Goal: Complete application form

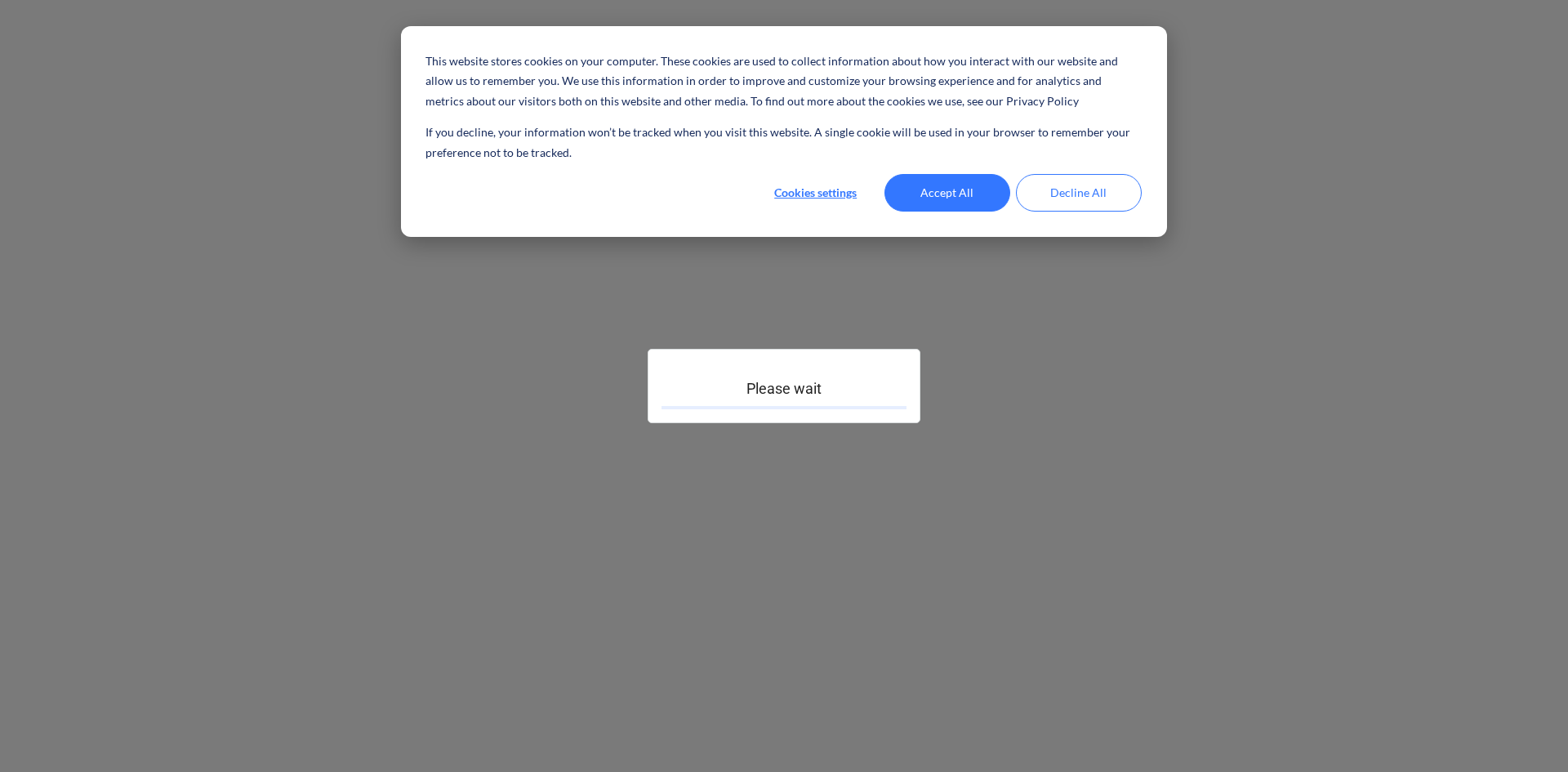
click at [956, 198] on button "Accept All" at bounding box center [947, 193] width 126 height 38
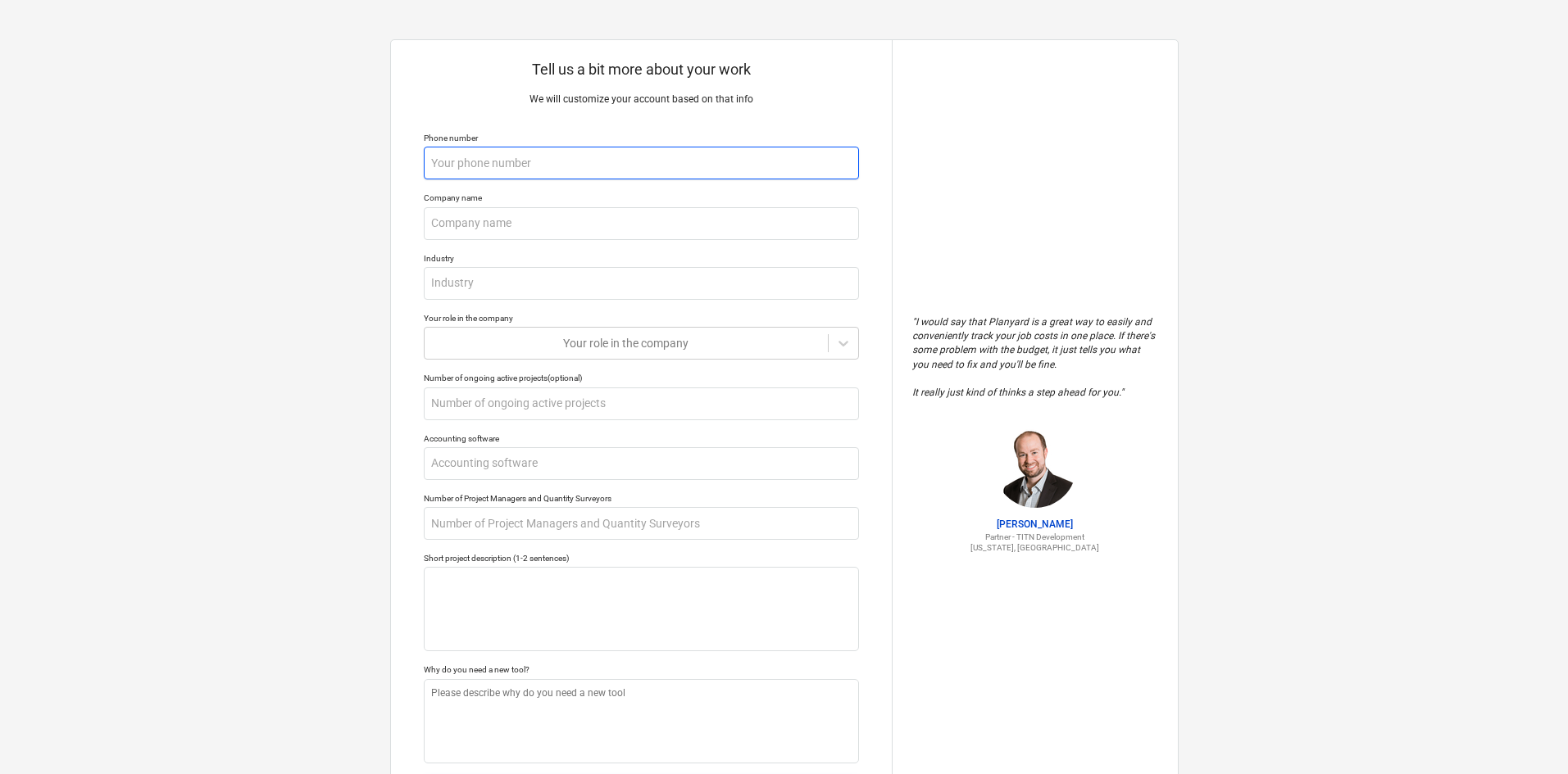
click at [662, 175] on input "text" at bounding box center [641, 163] width 436 height 33
type textarea "x"
type input "0"
type textarea "x"
type input "09"
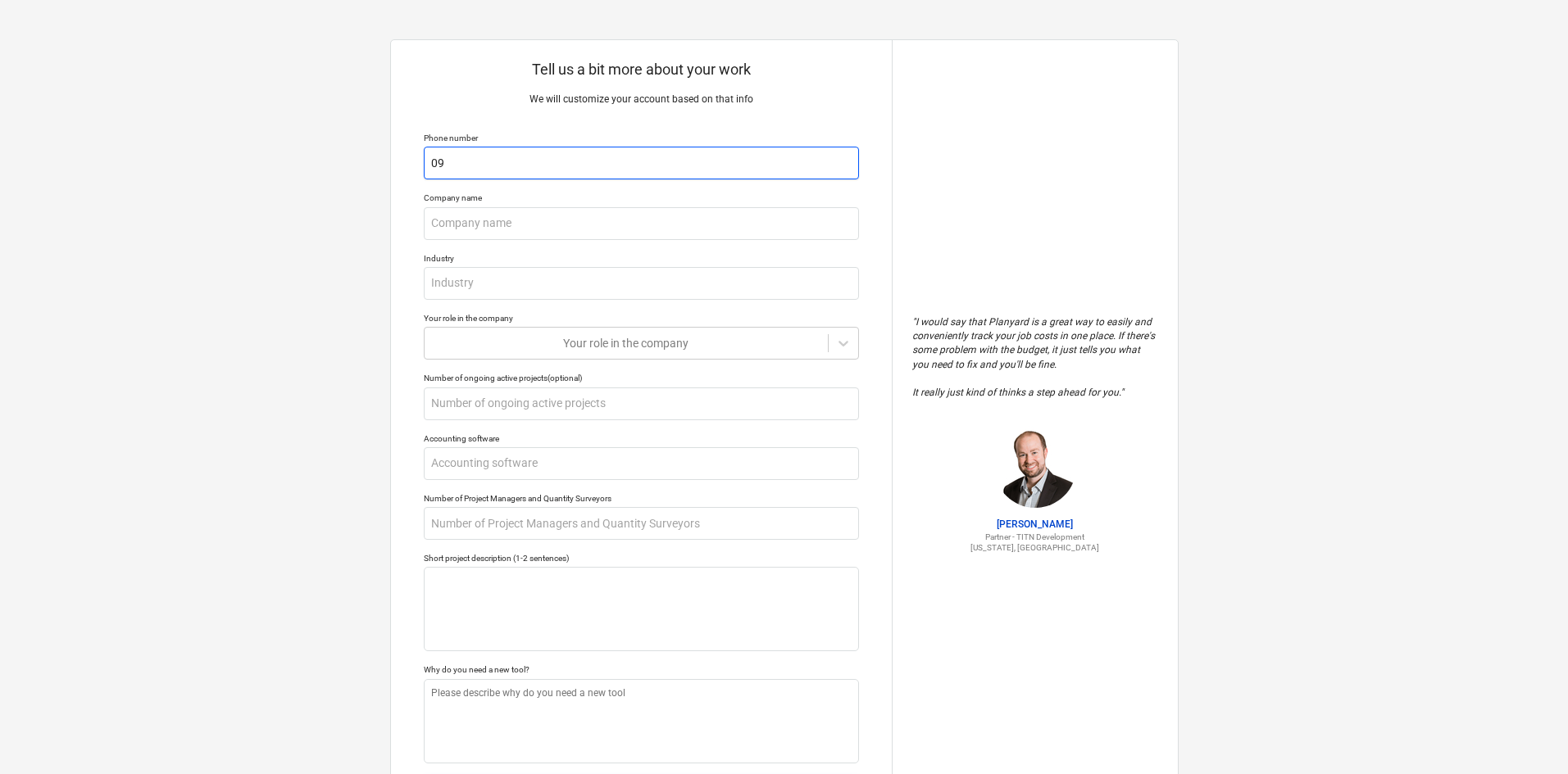
type textarea "x"
type input "098"
type textarea "x"
type input "0987"
type textarea "x"
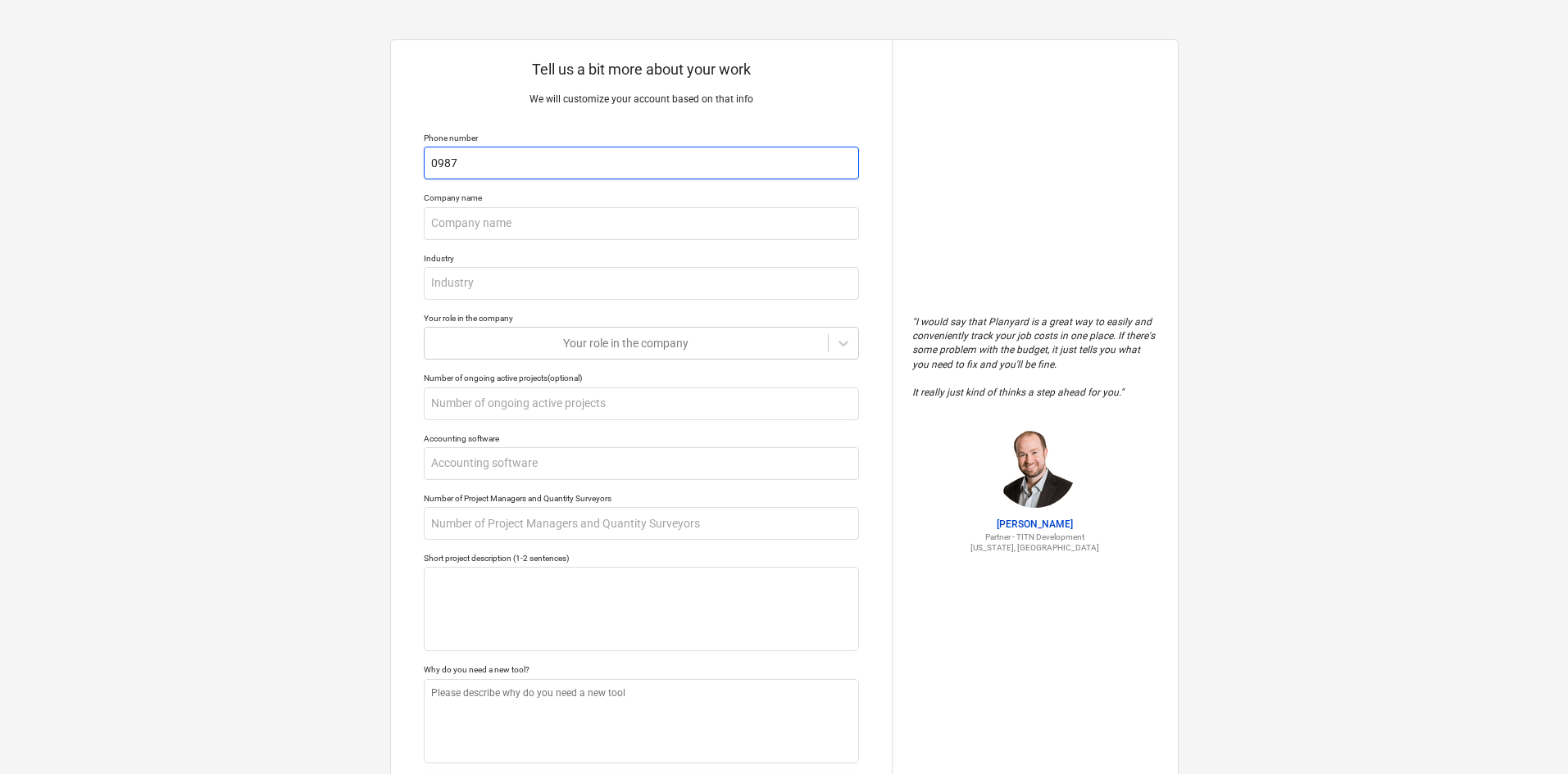
type input "09876"
type textarea "x"
type input "098764"
type textarea "x"
type input "0987643"
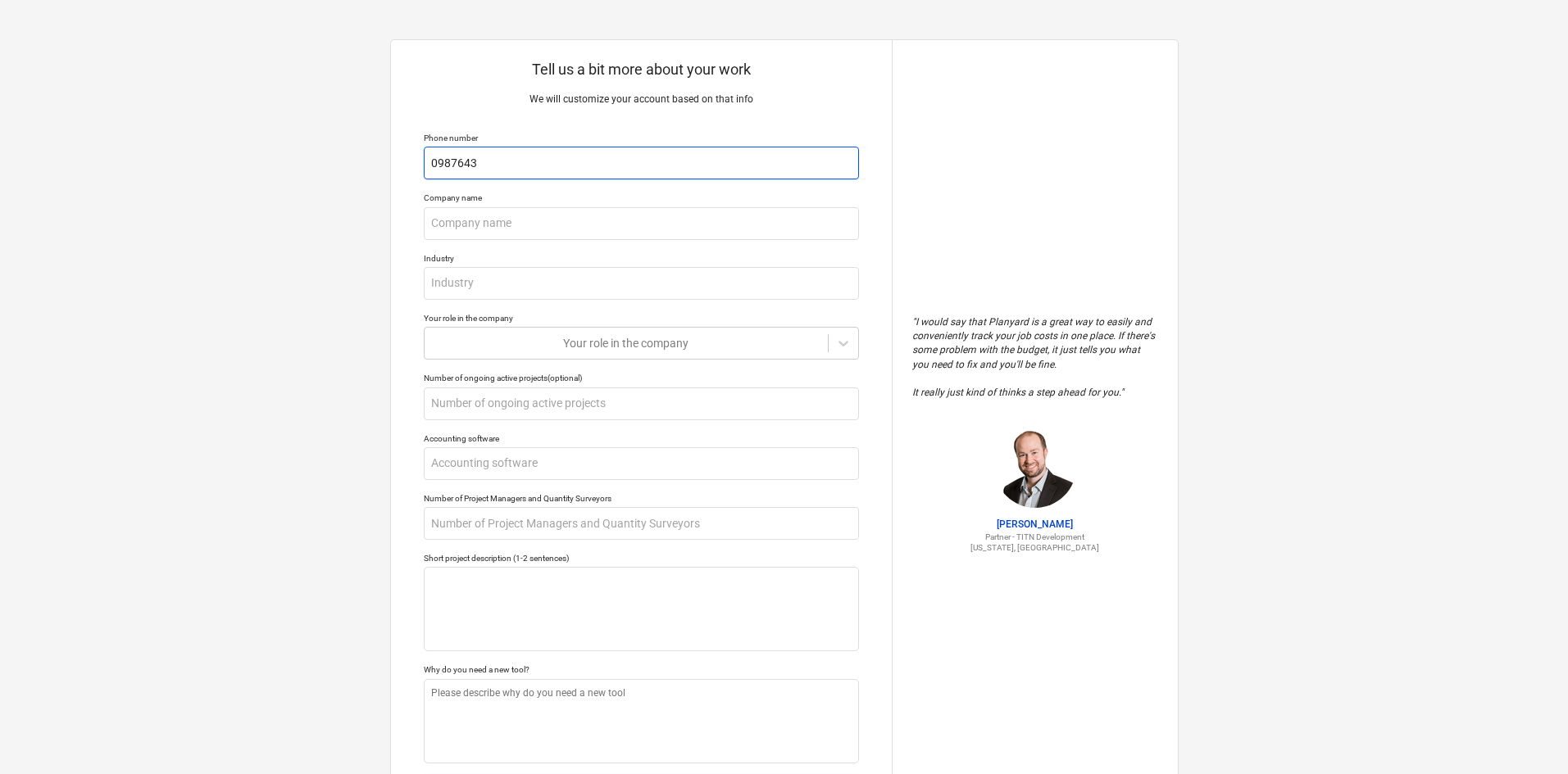
type textarea "x"
type input "098764354"
type textarea "x"
type input "0987643543"
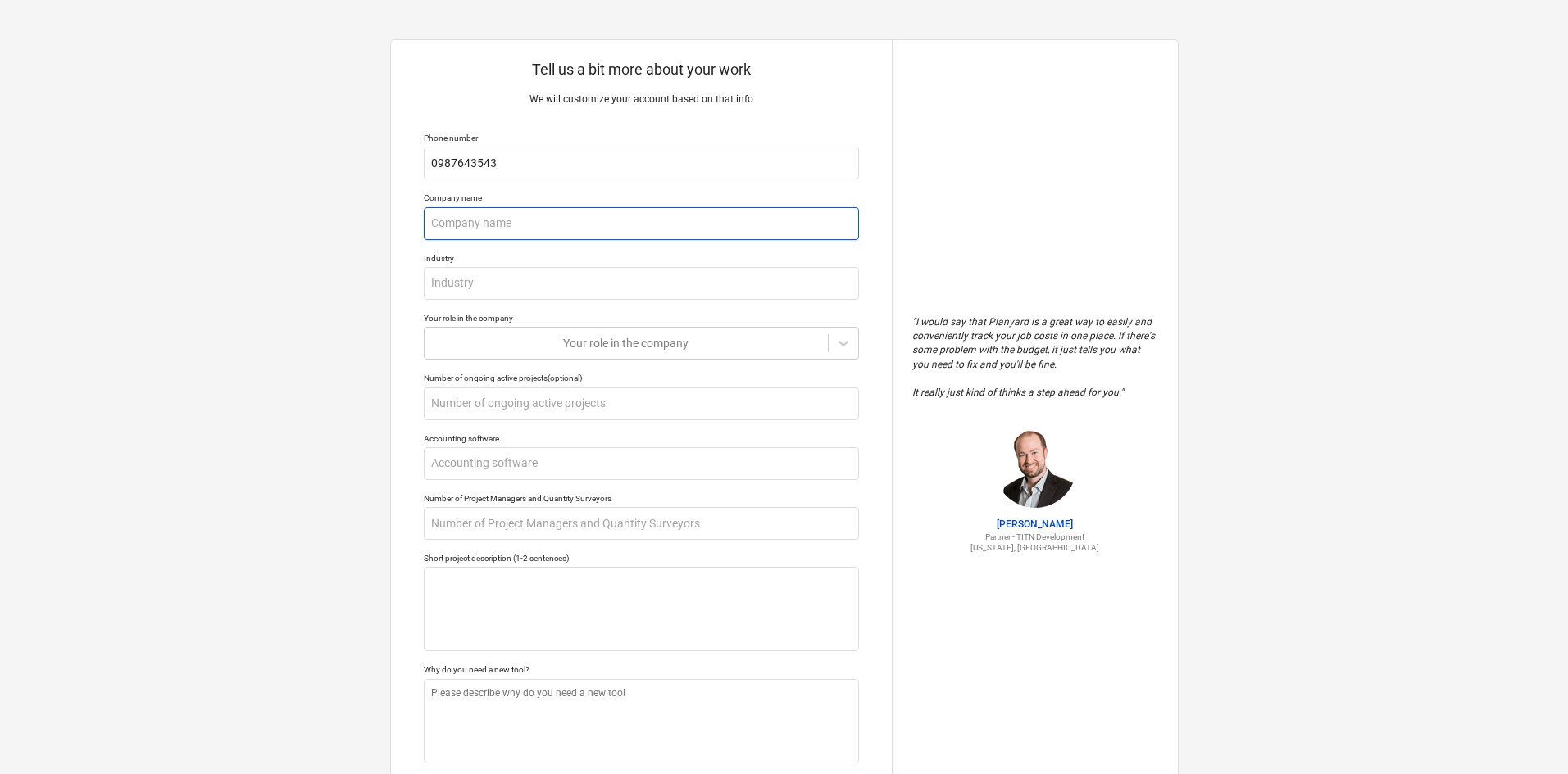
click at [606, 233] on input "text" at bounding box center [641, 224] width 436 height 33
type textarea "x"
type input "B"
type textarea "x"
type input "Bu"
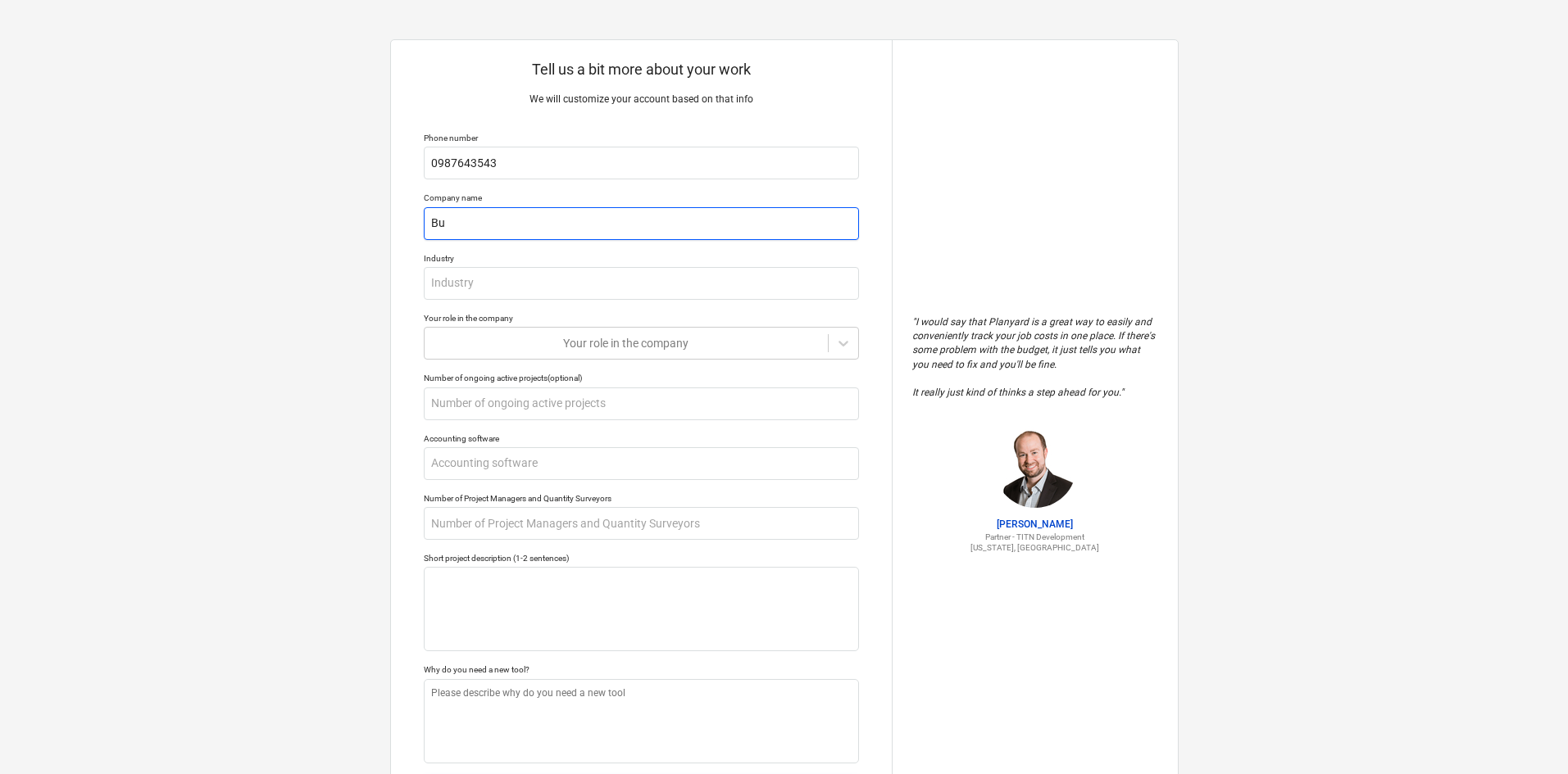
type textarea "x"
type input "Bui"
type textarea "x"
type input "Buil"
type textarea "x"
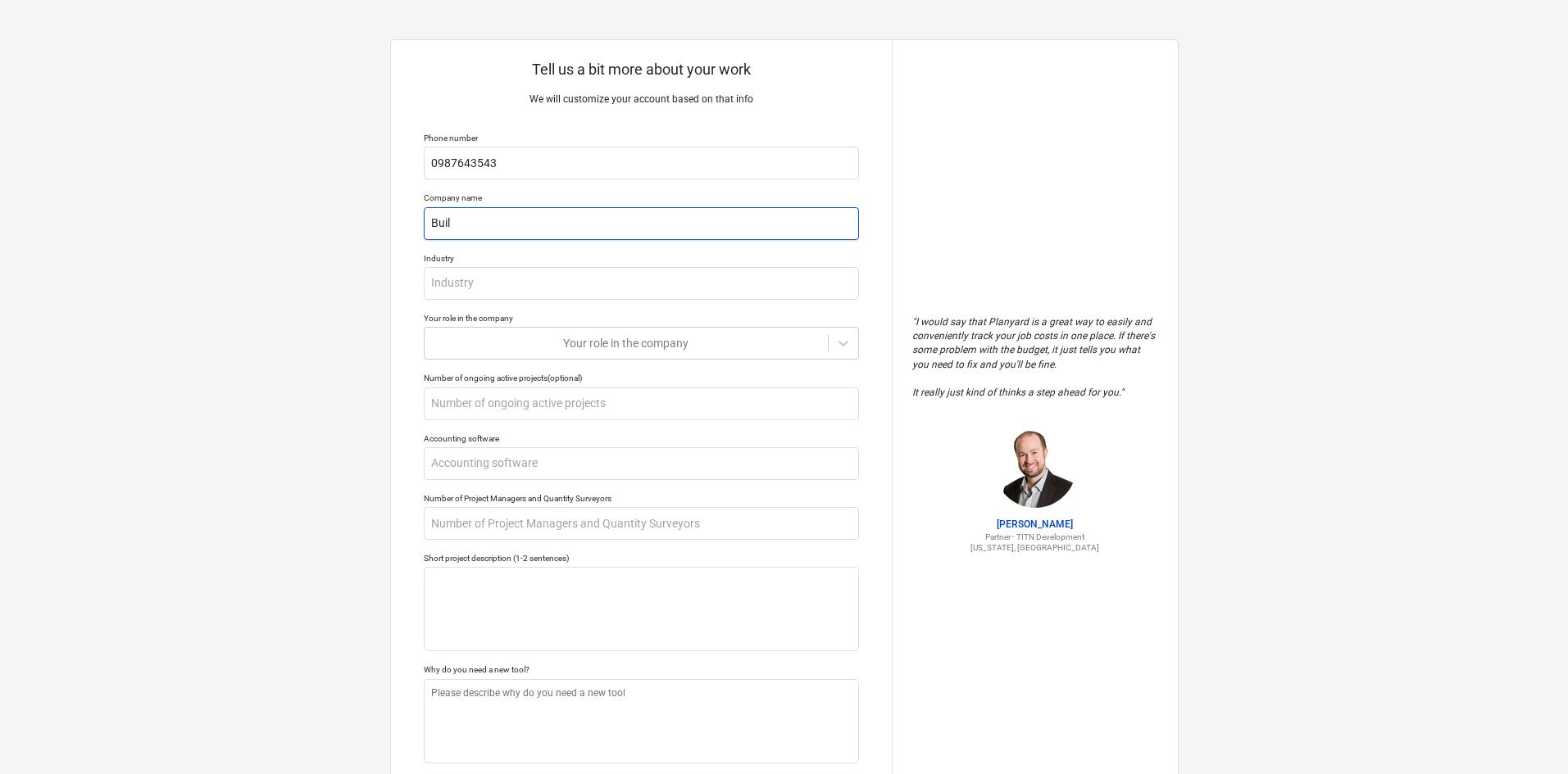
type input "Buil"
type textarea "x"
type input "Buil"
type textarea "x"
type input "Build"
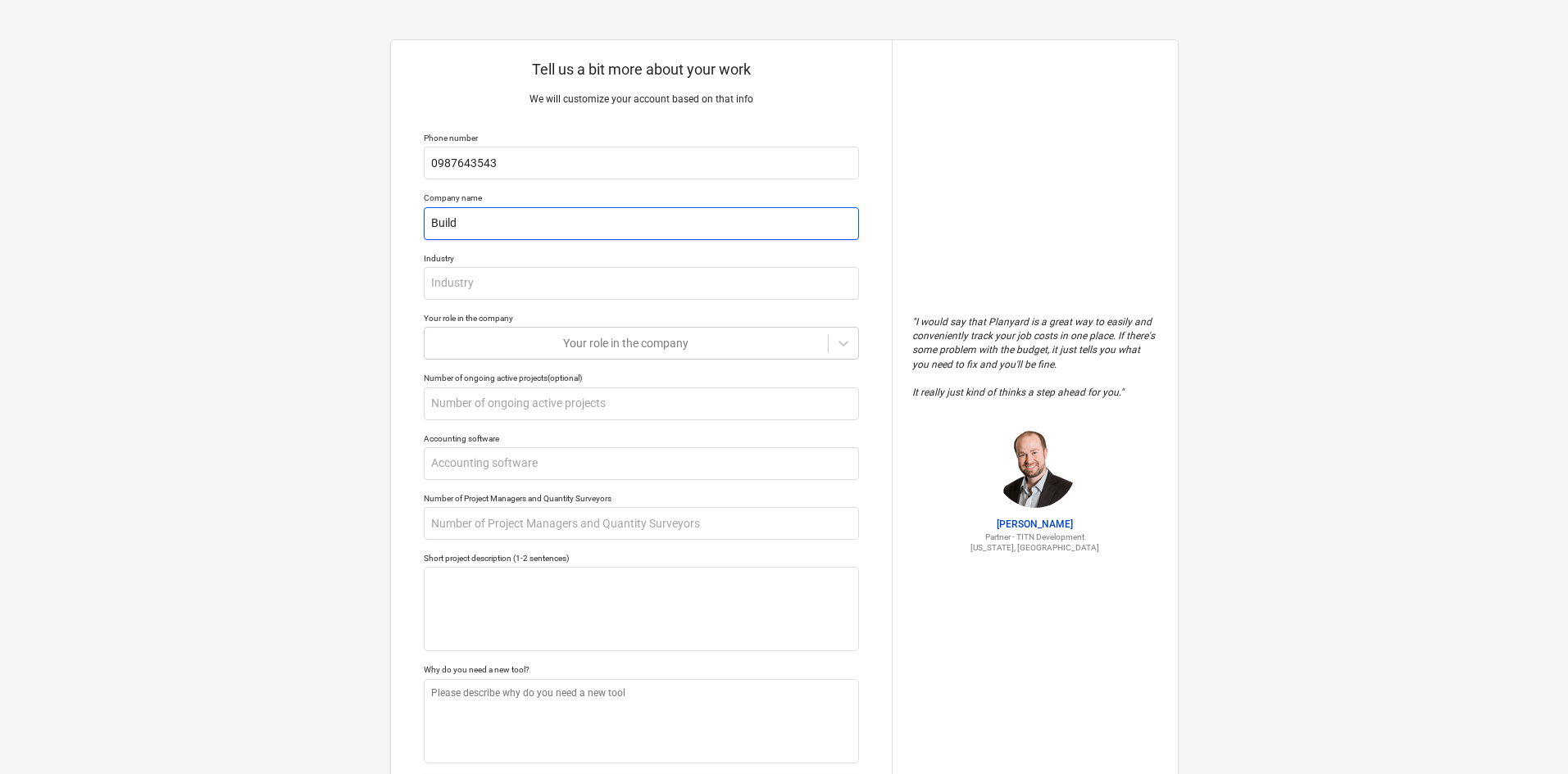
type textarea "x"
type input "Build"
type textarea "x"
type input "Build i"
type textarea "x"
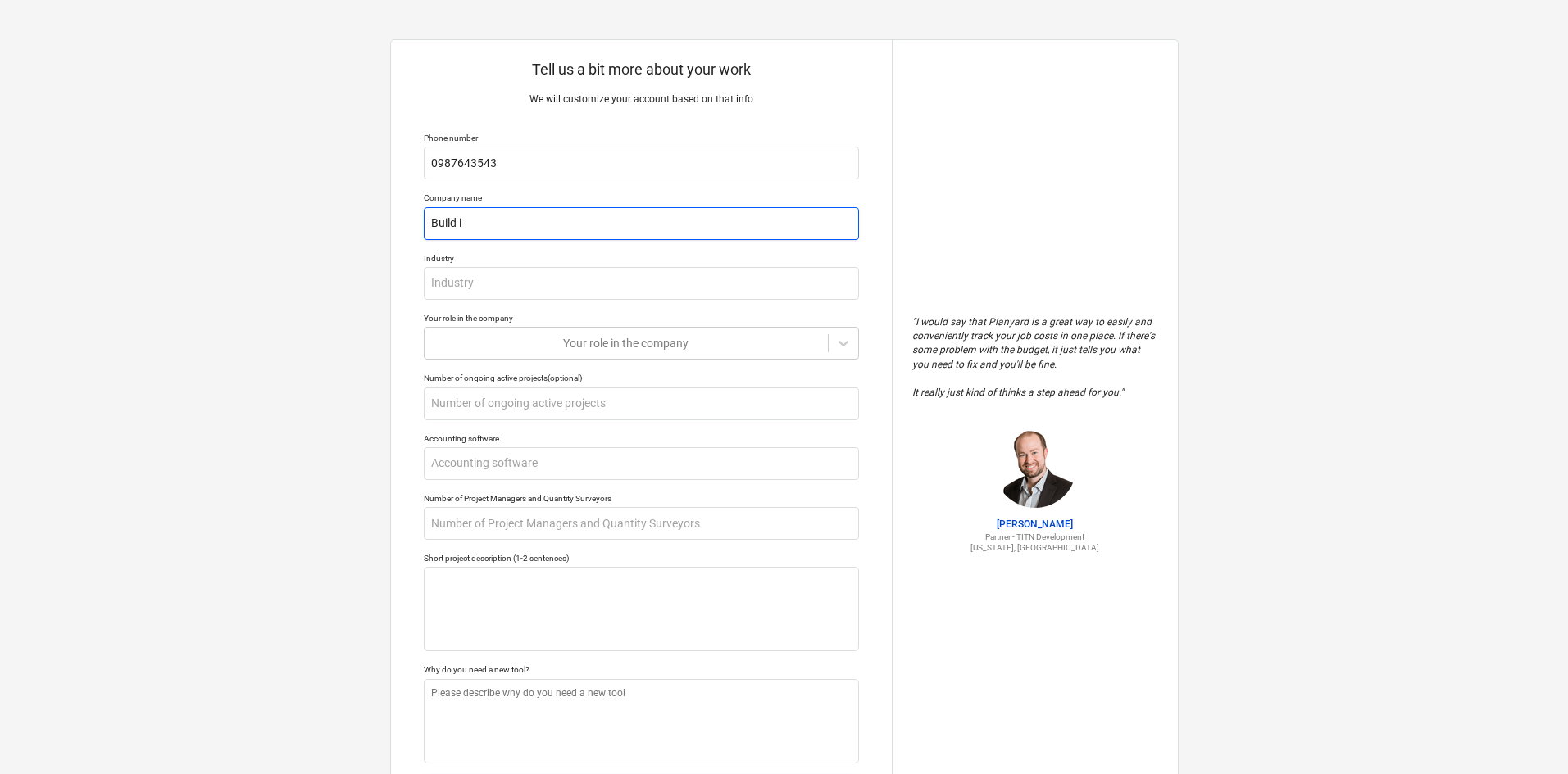
type input "Build it"
type textarea "x"
type input "Build i"
type textarea "x"
type input "Build"
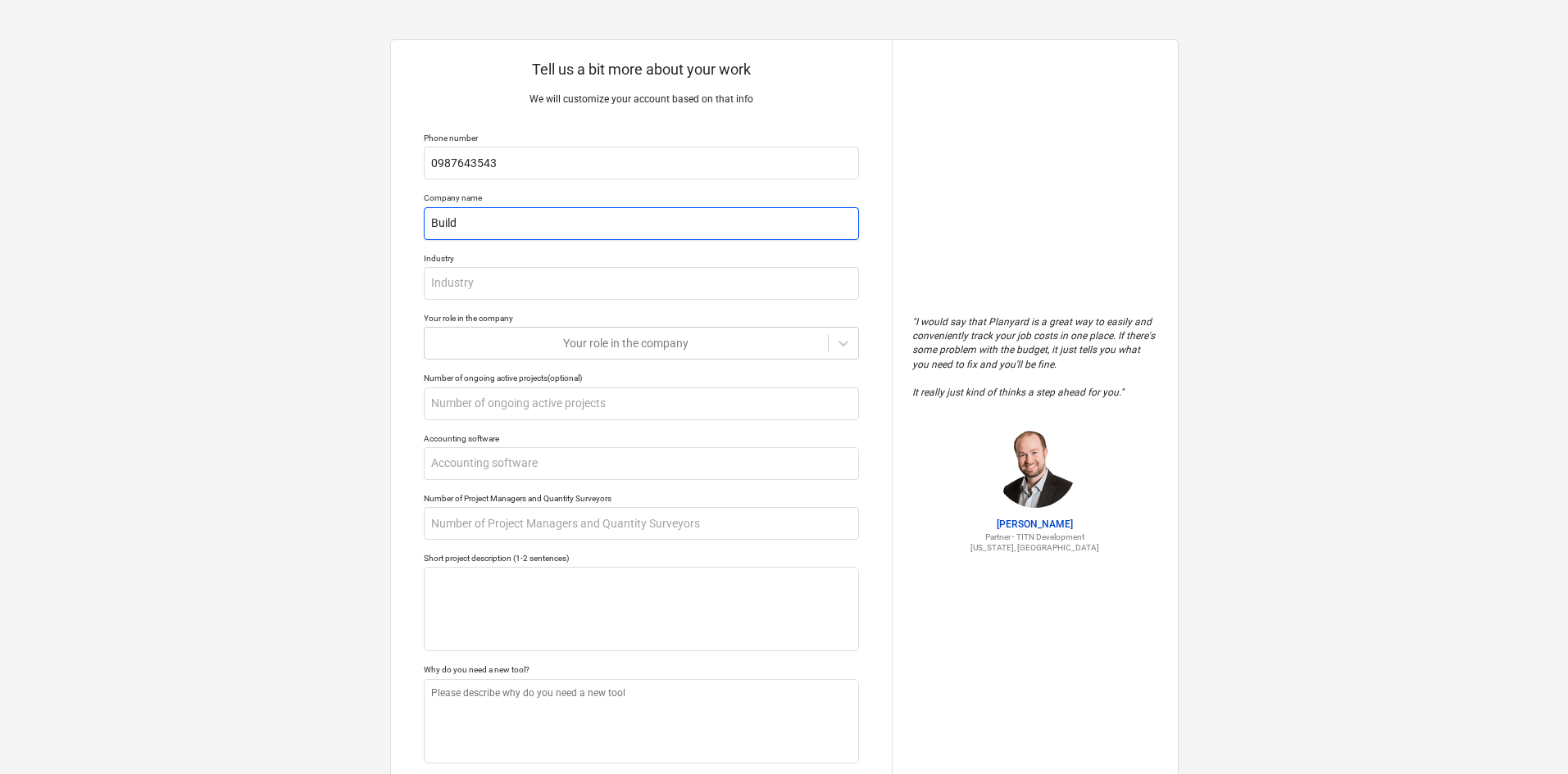
type textarea "x"
type input "Build I"
type textarea "x"
type input "Build It"
type textarea "x"
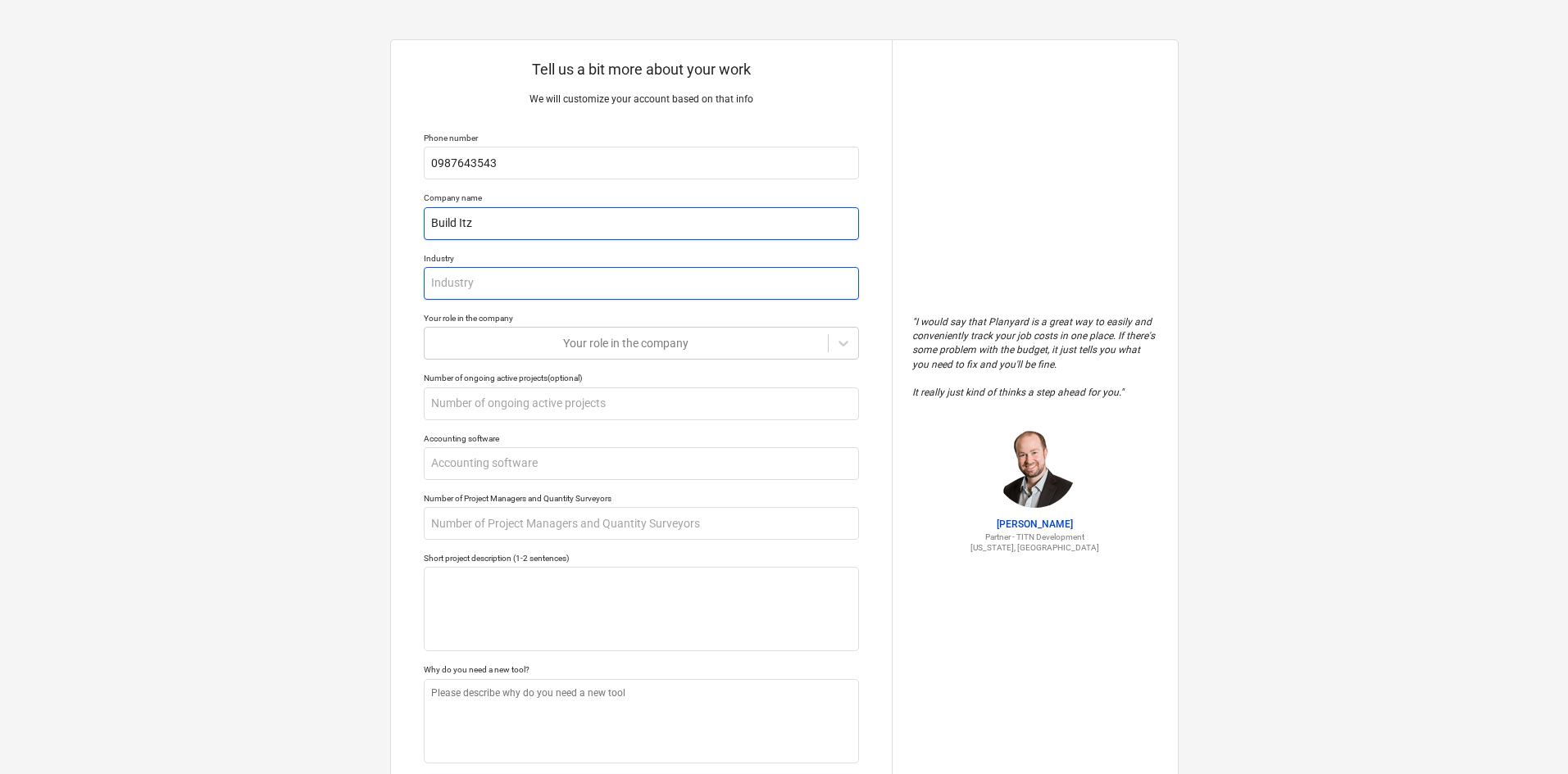
type input "Build Itz"
click at [621, 283] on input "text" at bounding box center [641, 283] width 436 height 33
type textarea "x"
type input "T"
type textarea "x"
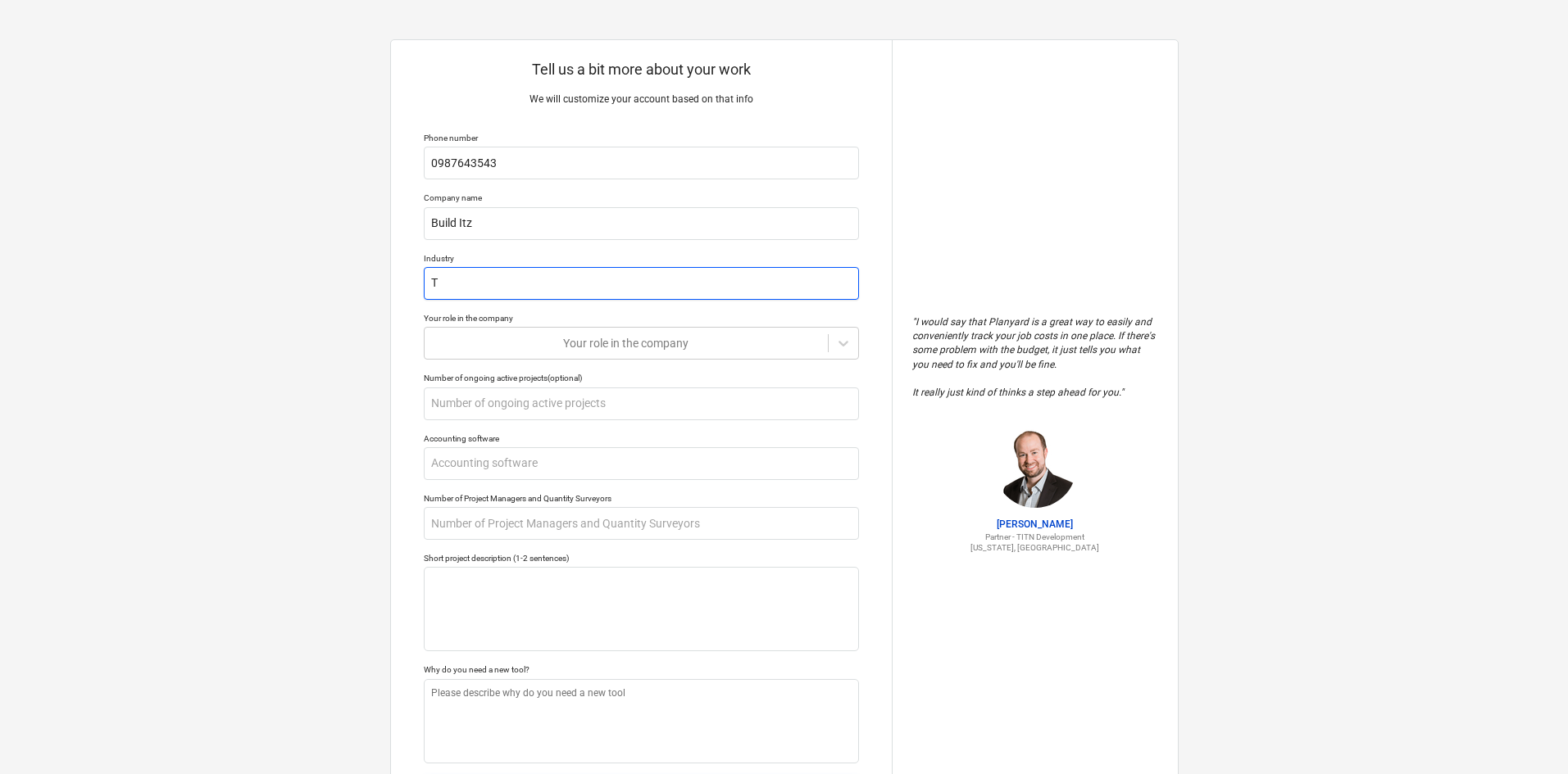
type input "Tr"
type textarea "x"
type input "Tra"
type textarea "x"
type input "[MEDICAL_DATA]"
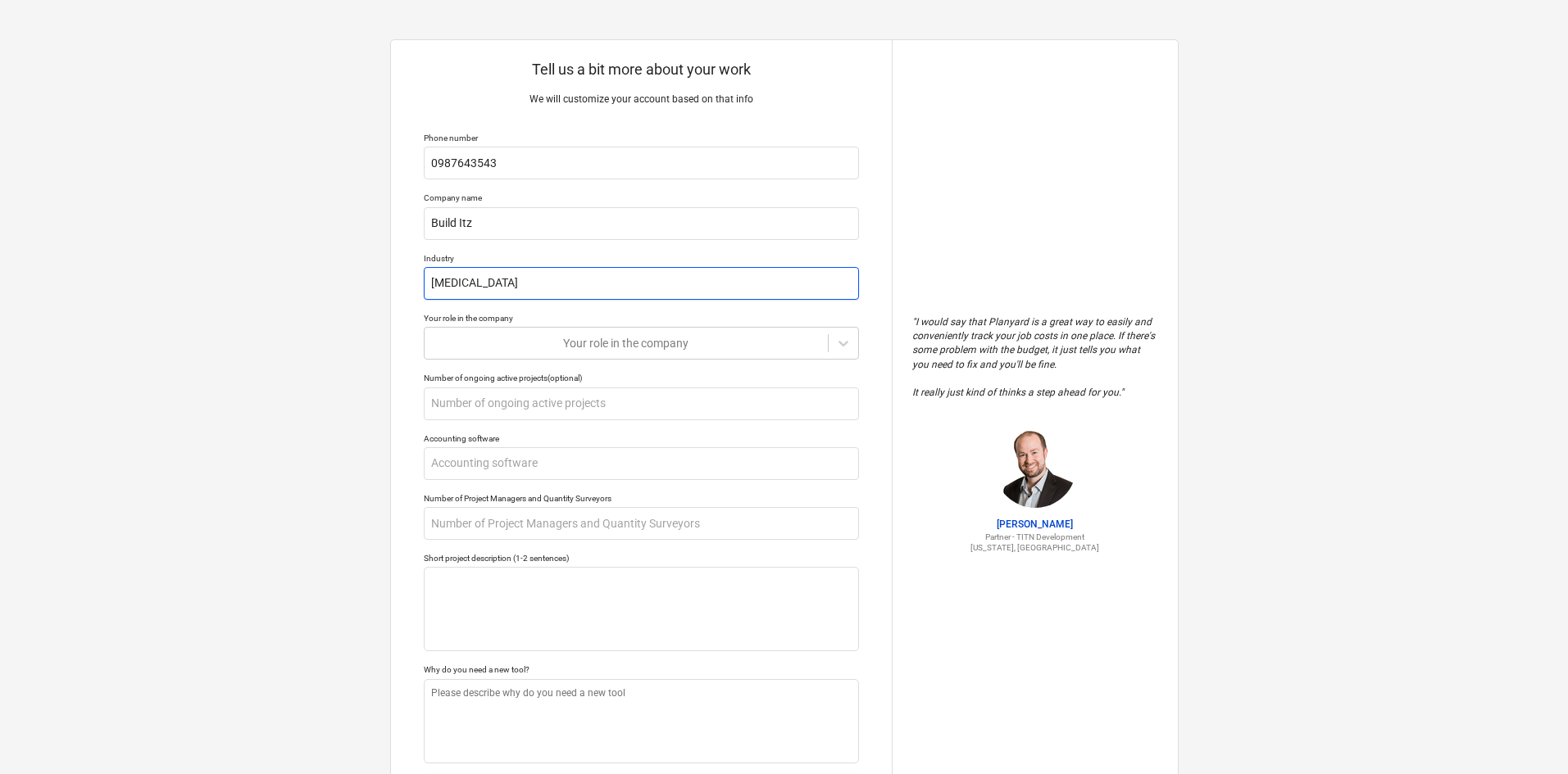
type textarea "x"
type input "Trale"
type textarea "x"
type input "Tralee"
click at [609, 322] on div "Your role in the company" at bounding box center [641, 318] width 436 height 10
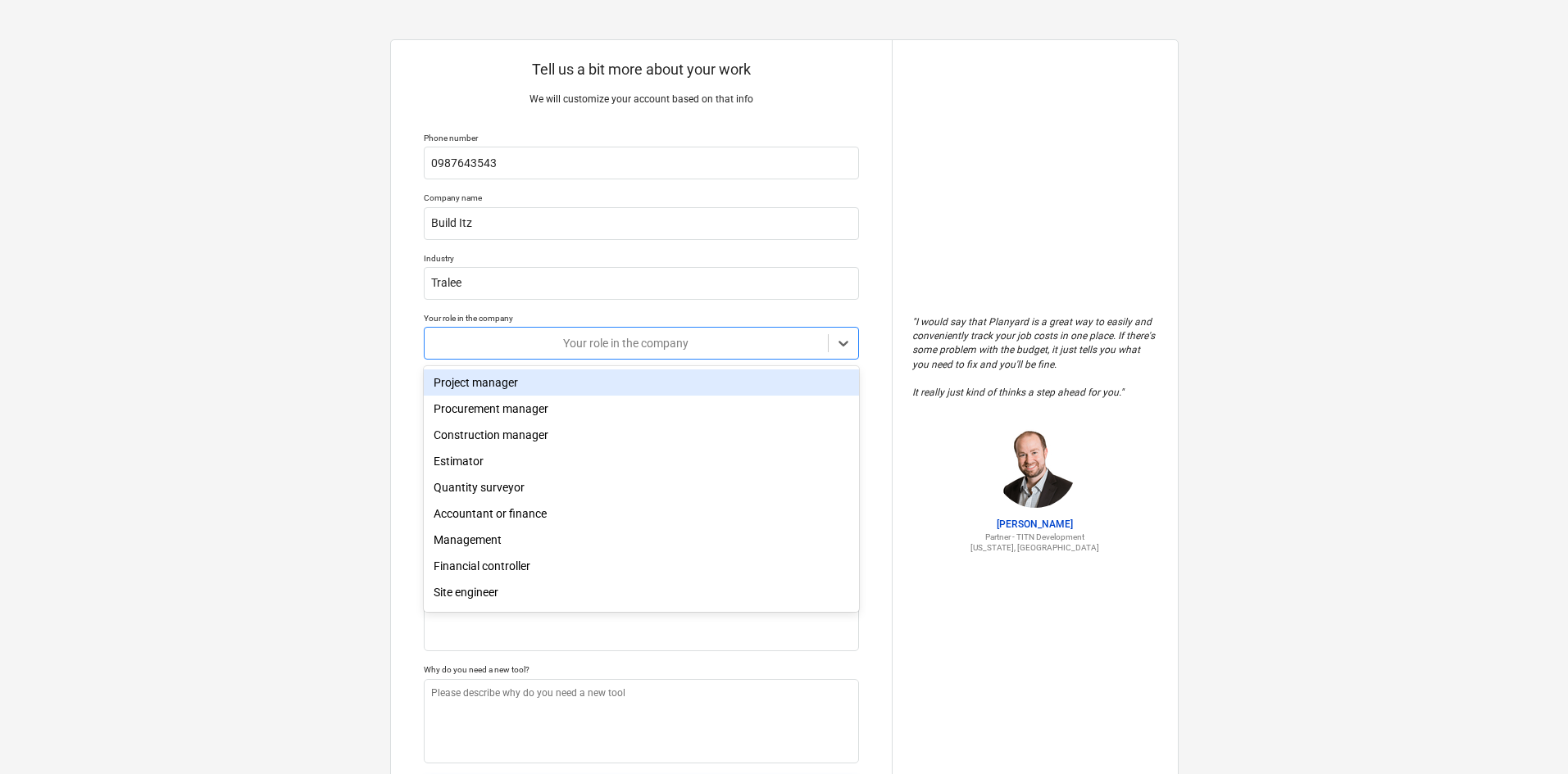
click at [617, 355] on div "Your role in the company" at bounding box center [626, 343] width 404 height 23
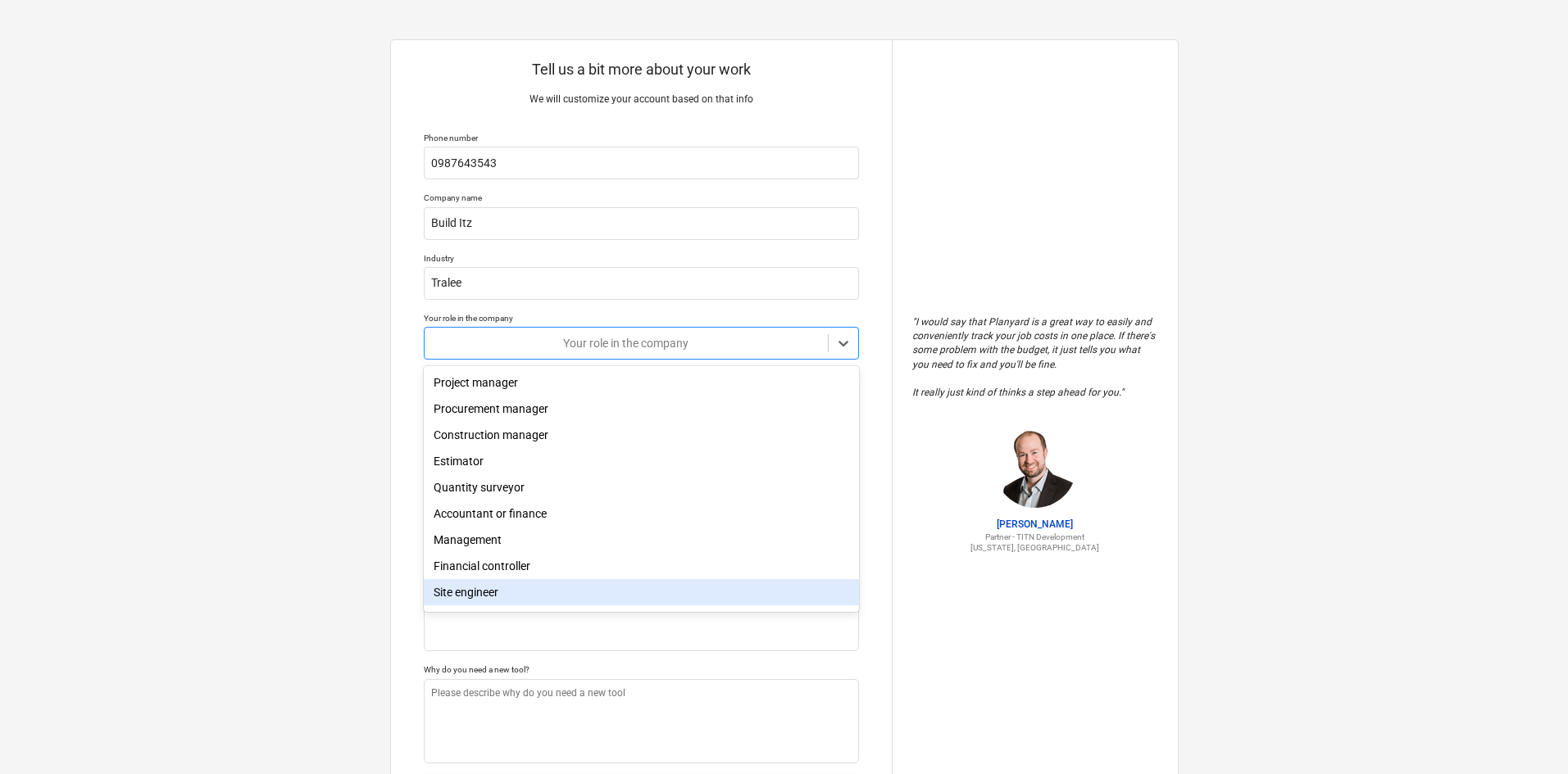
click at [489, 606] on div "Site engineer" at bounding box center [641, 593] width 436 height 26
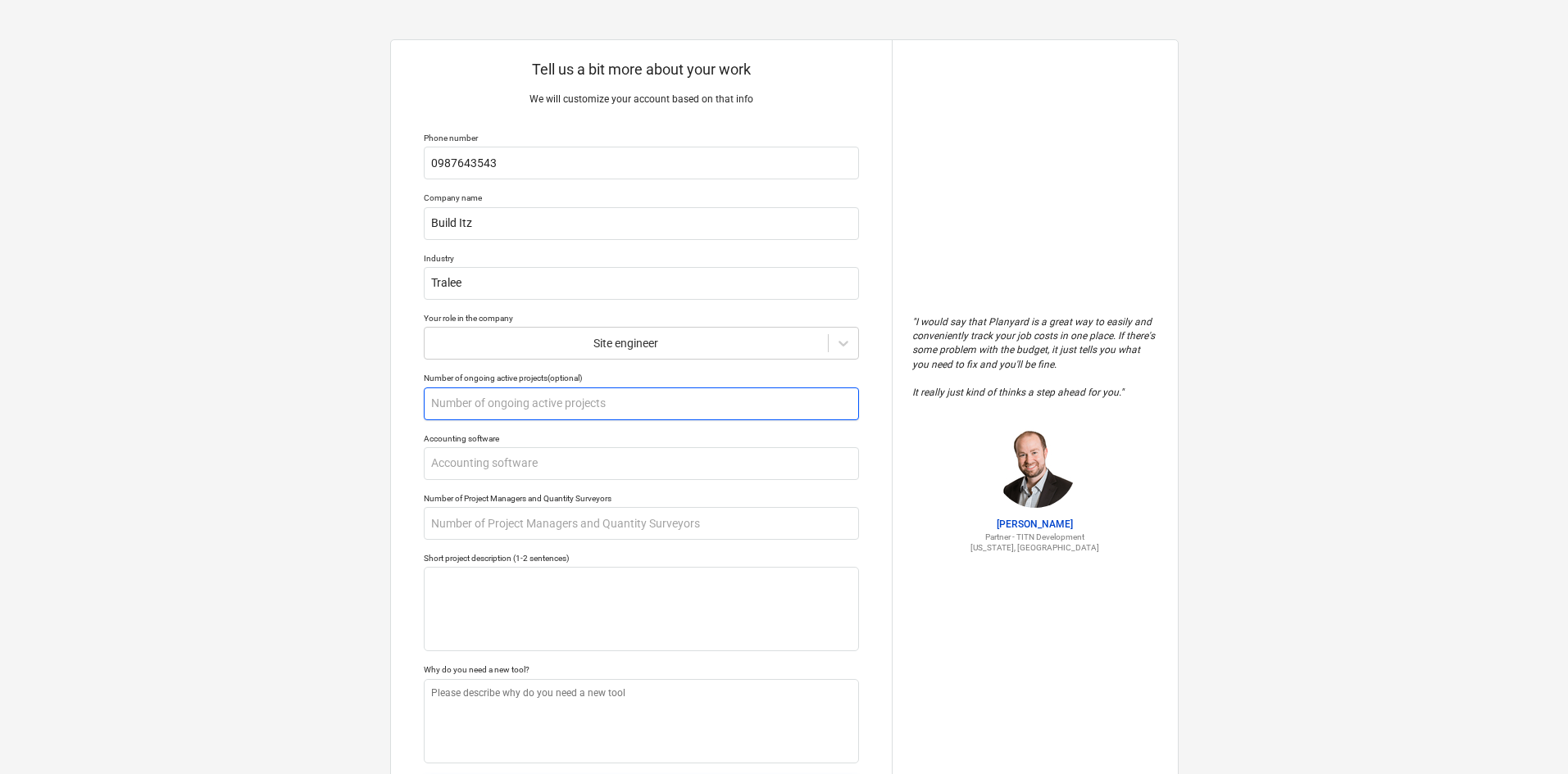
click at [540, 402] on input "text" at bounding box center [641, 404] width 436 height 33
type textarea "x"
type input "2"
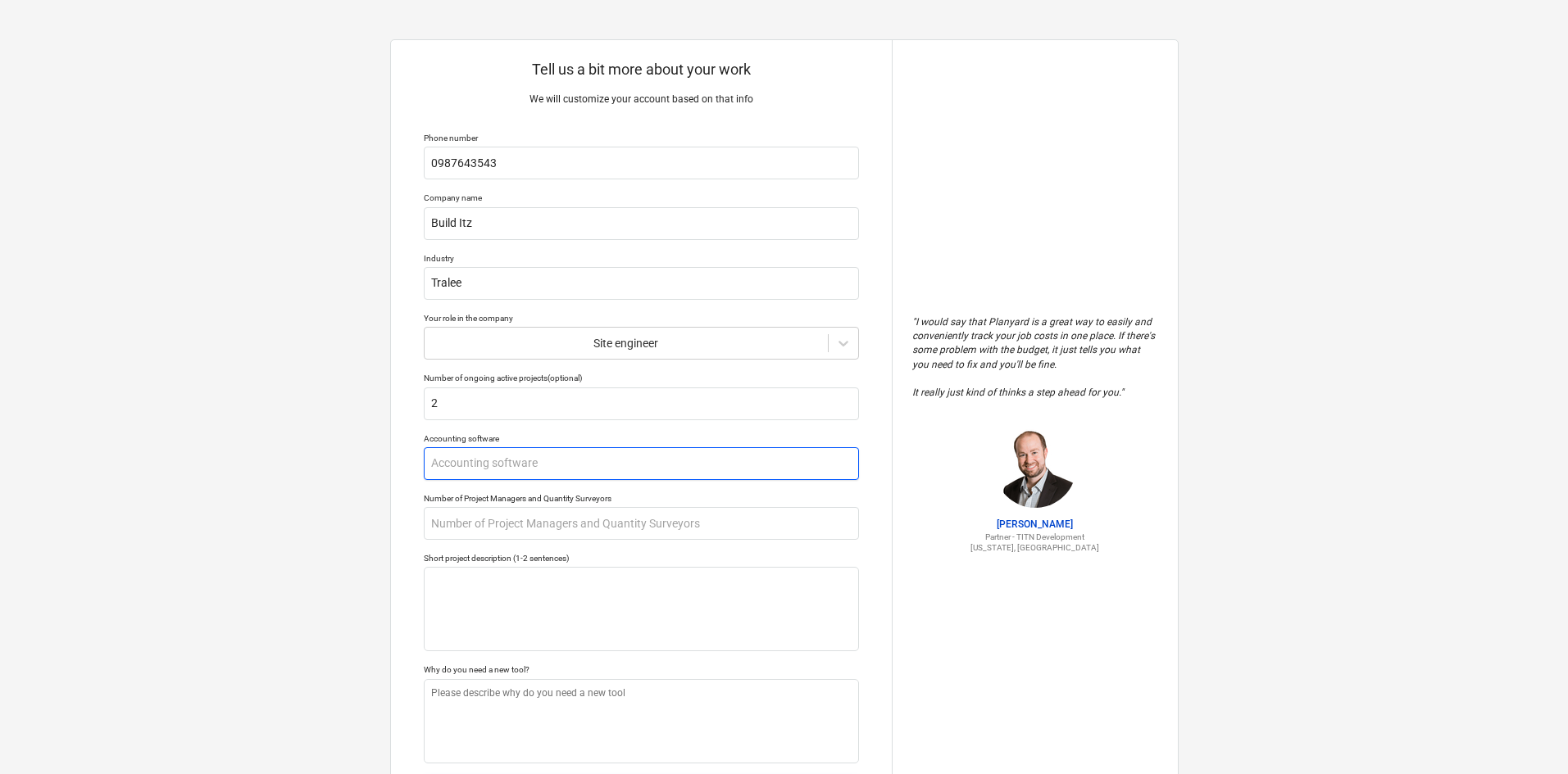
click at [559, 450] on input "text" at bounding box center [641, 464] width 436 height 33
type textarea "x"
type input "3"
type textarea "x"
type input "3D"
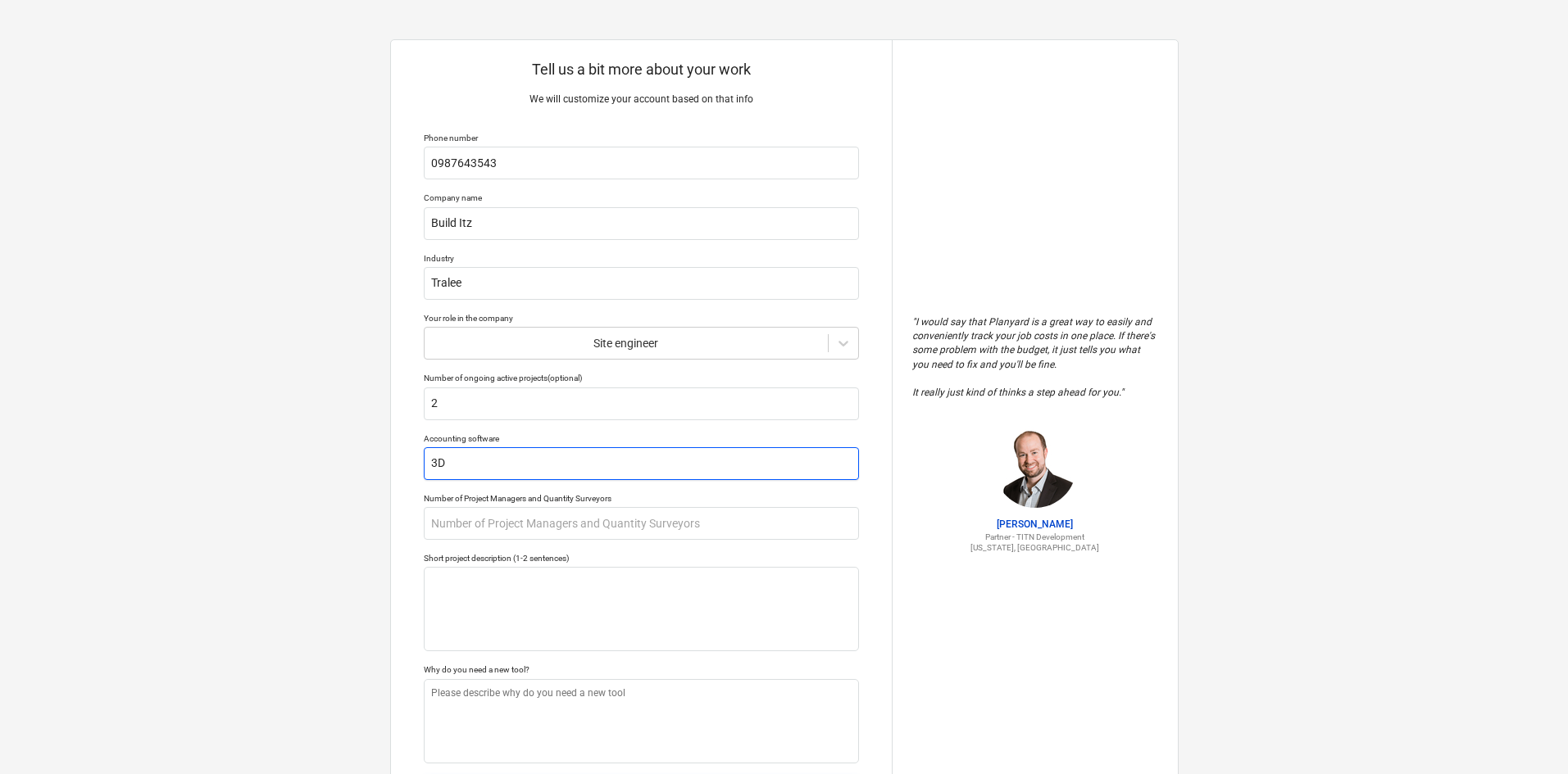
type textarea "x"
type input "3D"
type textarea "x"
type input "3D B"
type textarea "x"
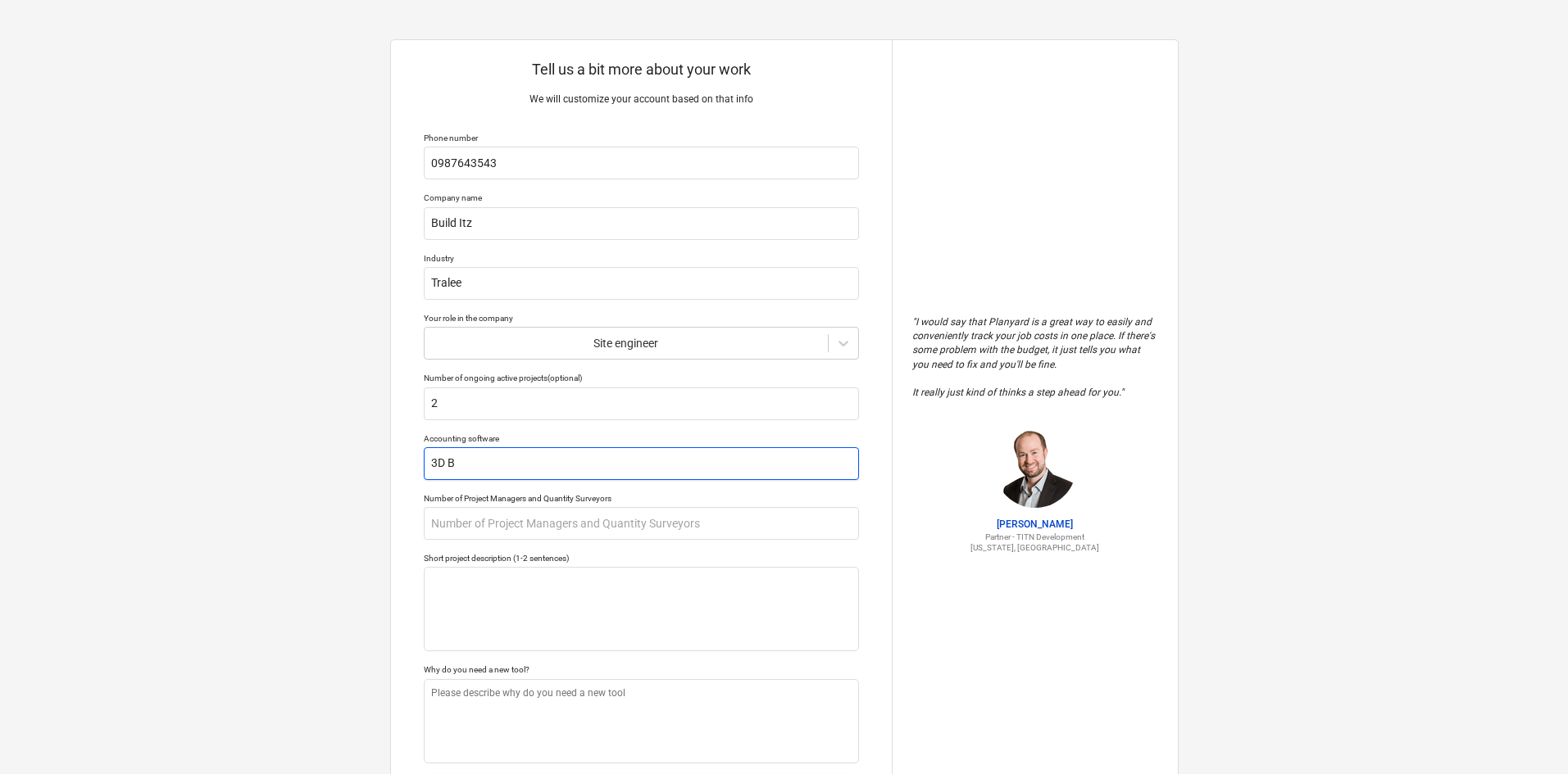
type input "3D Bu"
type textarea "x"
type input "3D [PERSON_NAME]"
type textarea "x"
type input "3D Buil"
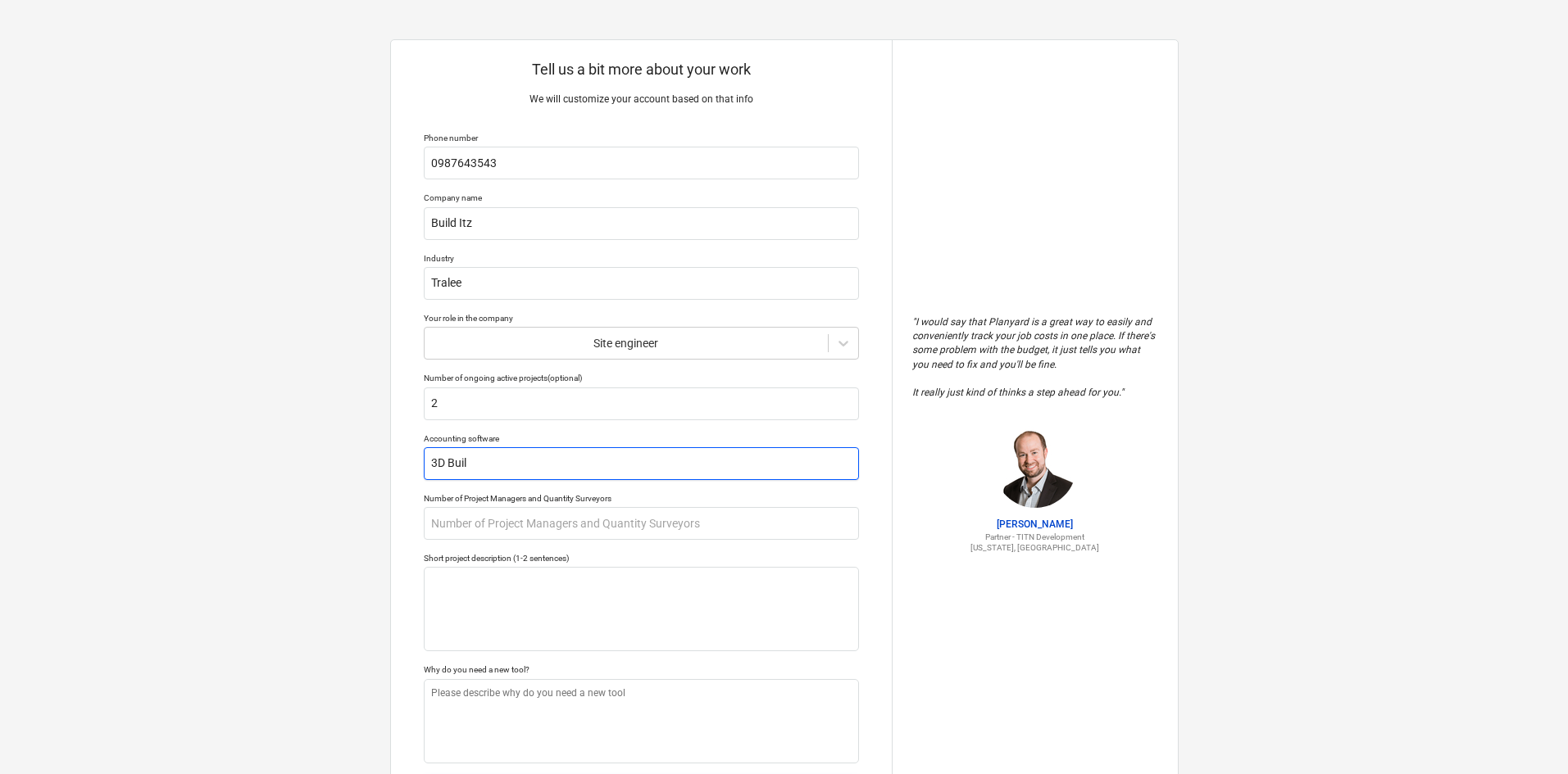
type textarea "x"
type input "3D Build"
type textarea "x"
type input "3D Builds"
click at [570, 542] on div "Tell us a bit more about your work We will customize your account based on that…" at bounding box center [641, 434] width 501 height 789
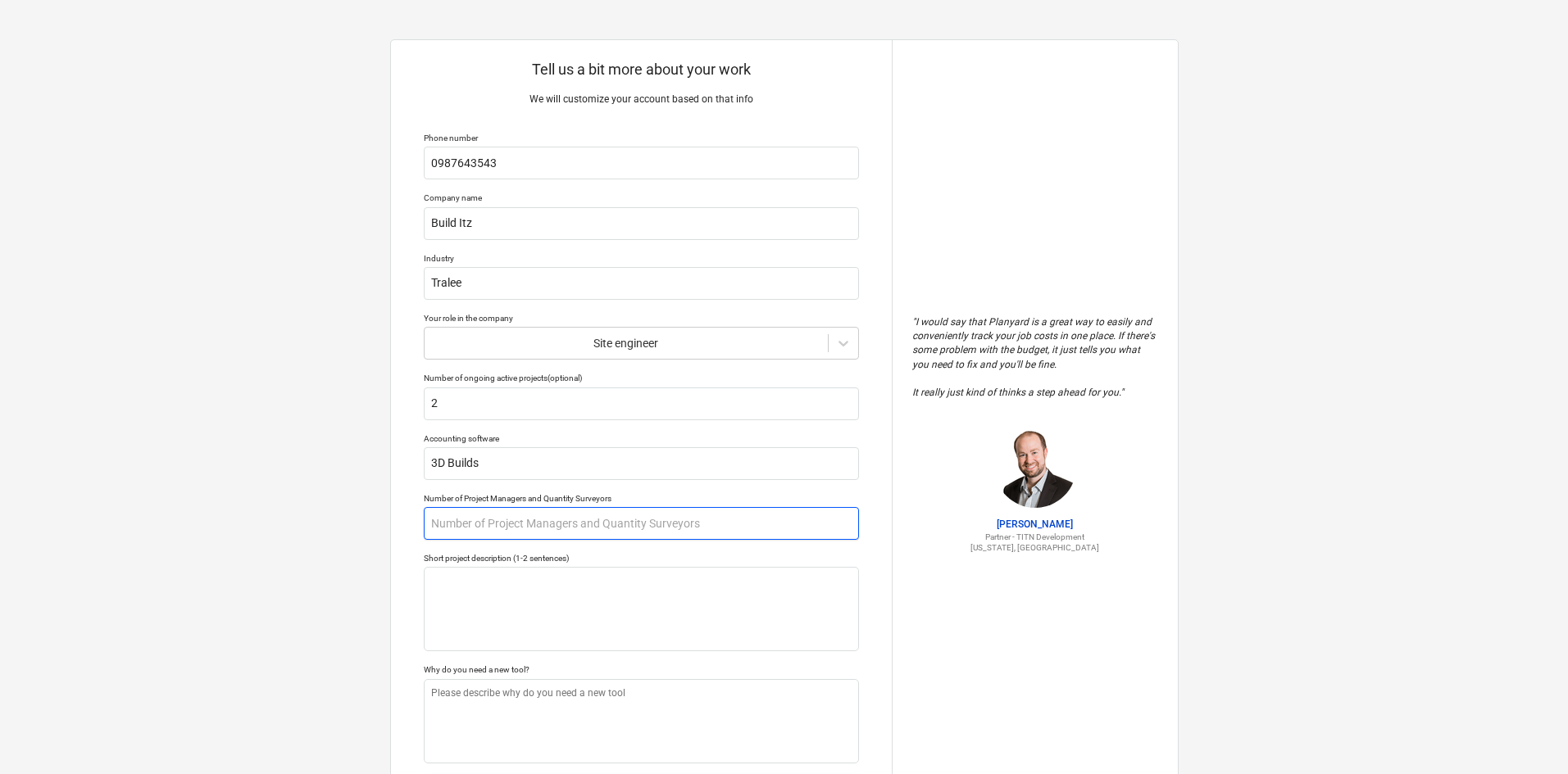
click at [583, 527] on input "text" at bounding box center [641, 523] width 436 height 33
type textarea "x"
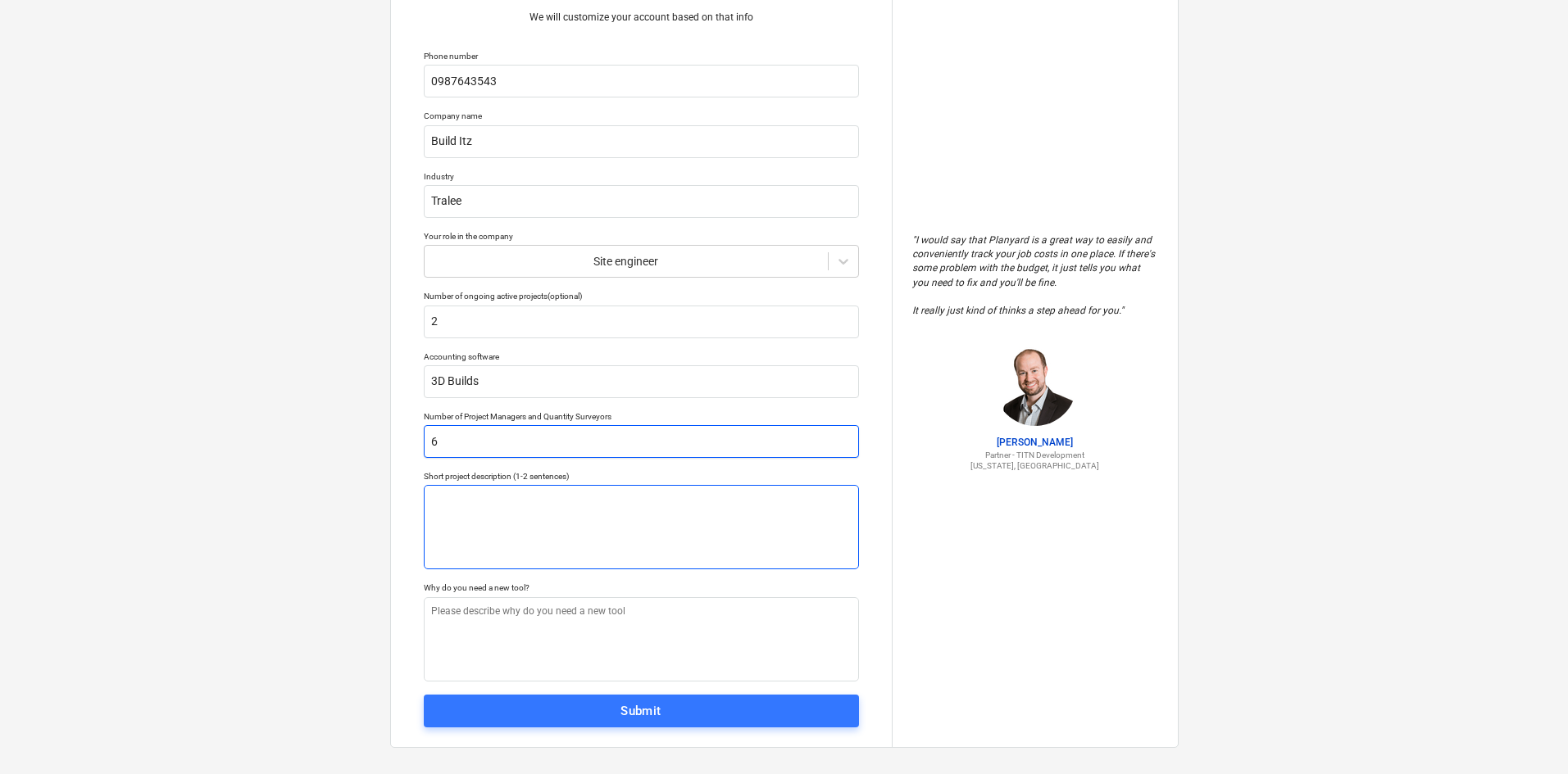
type input "6"
click at [577, 517] on textarea at bounding box center [641, 528] width 436 height 85
type textarea "x"
type textarea "D"
type textarea "x"
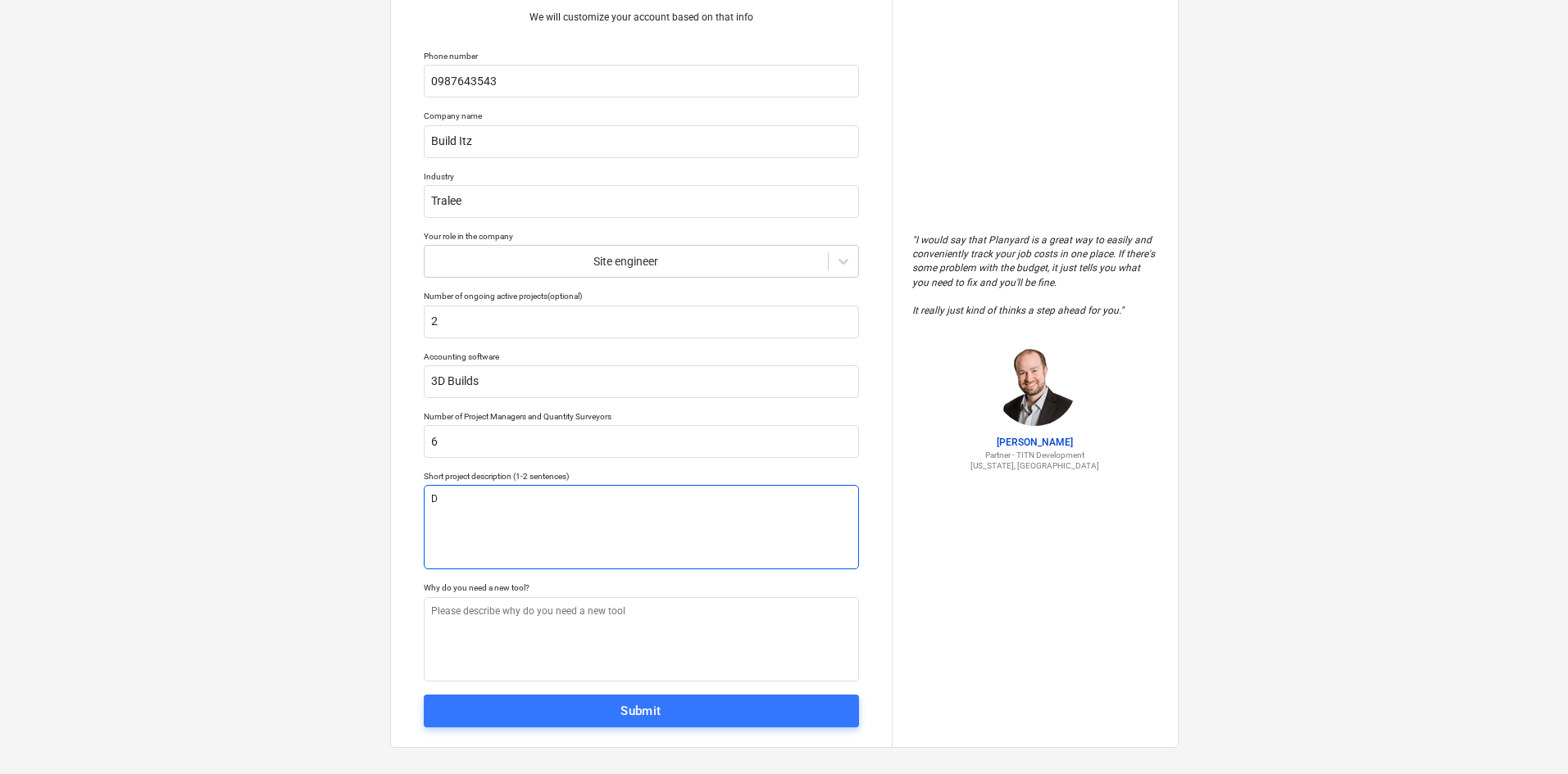
type textarea "Di"
type textarea "x"
type textarea "D"
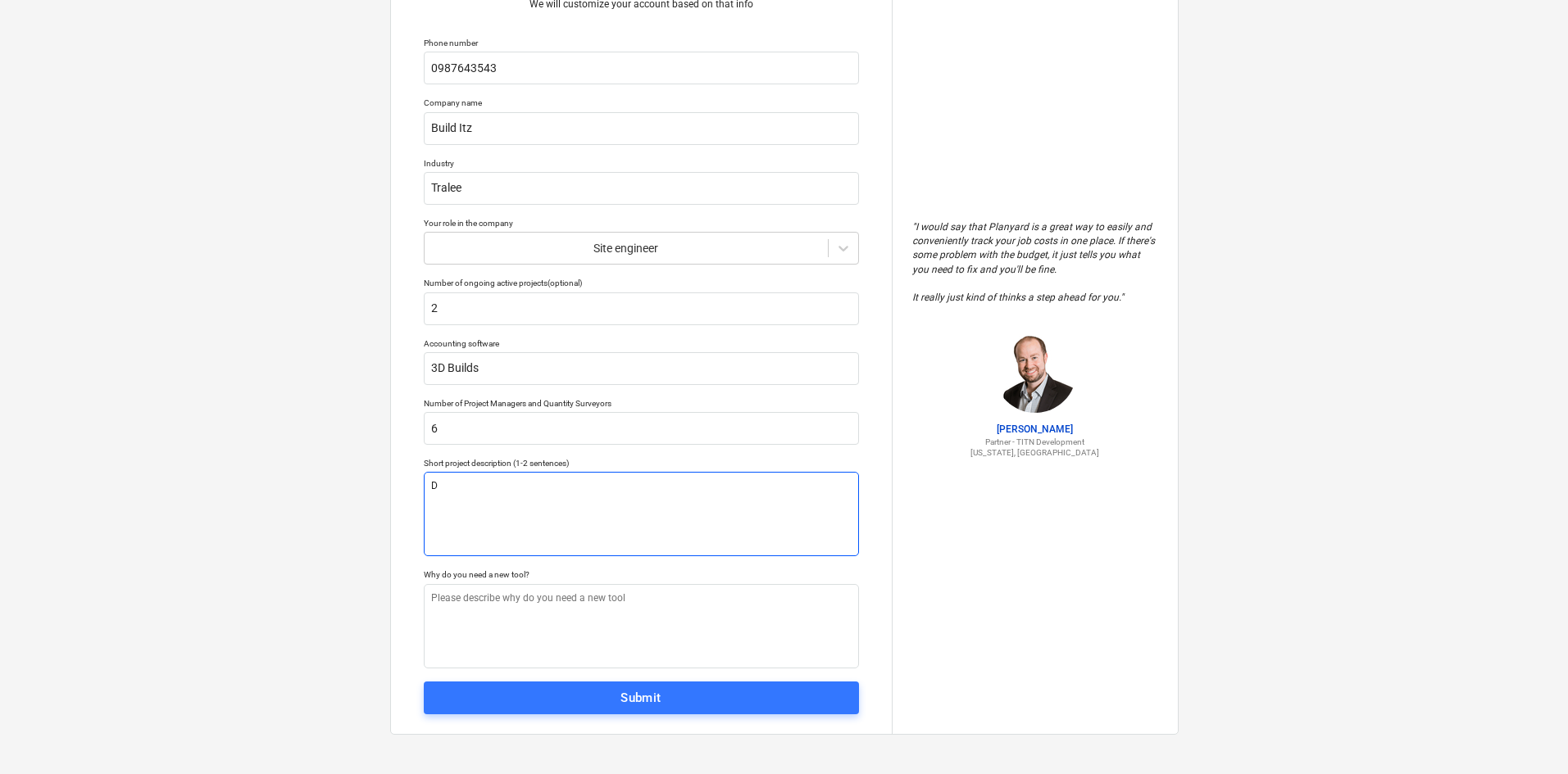
type textarea "x"
type textarea "wD"
type textarea "x"
type textarea "wwD"
type textarea "x"
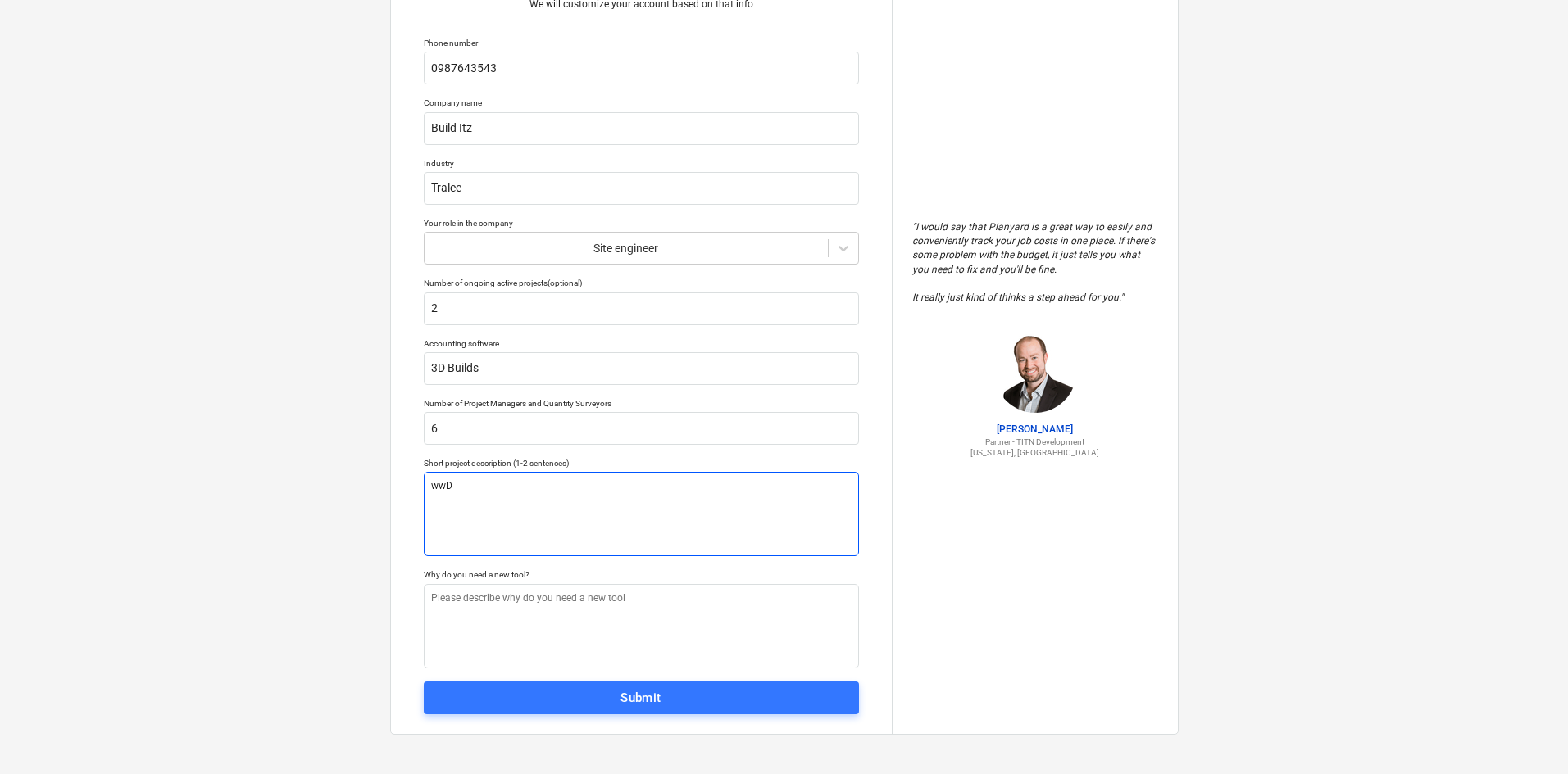
type textarea "wD"
type textarea "x"
type textarea "D"
type textarea "x"
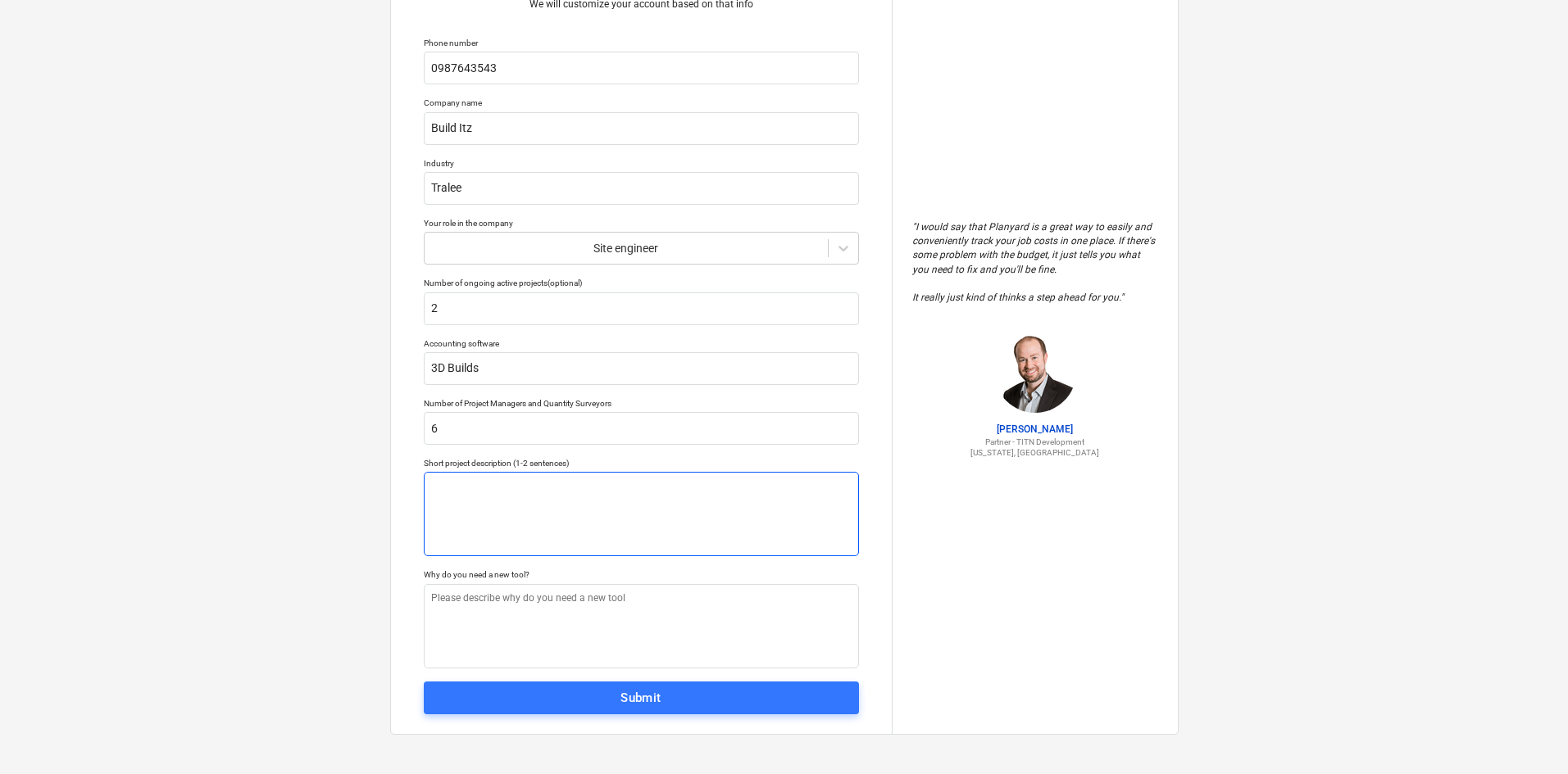
type textarea "W"
type textarea "x"
type textarea "We"
type textarea "x"
type textarea "We"
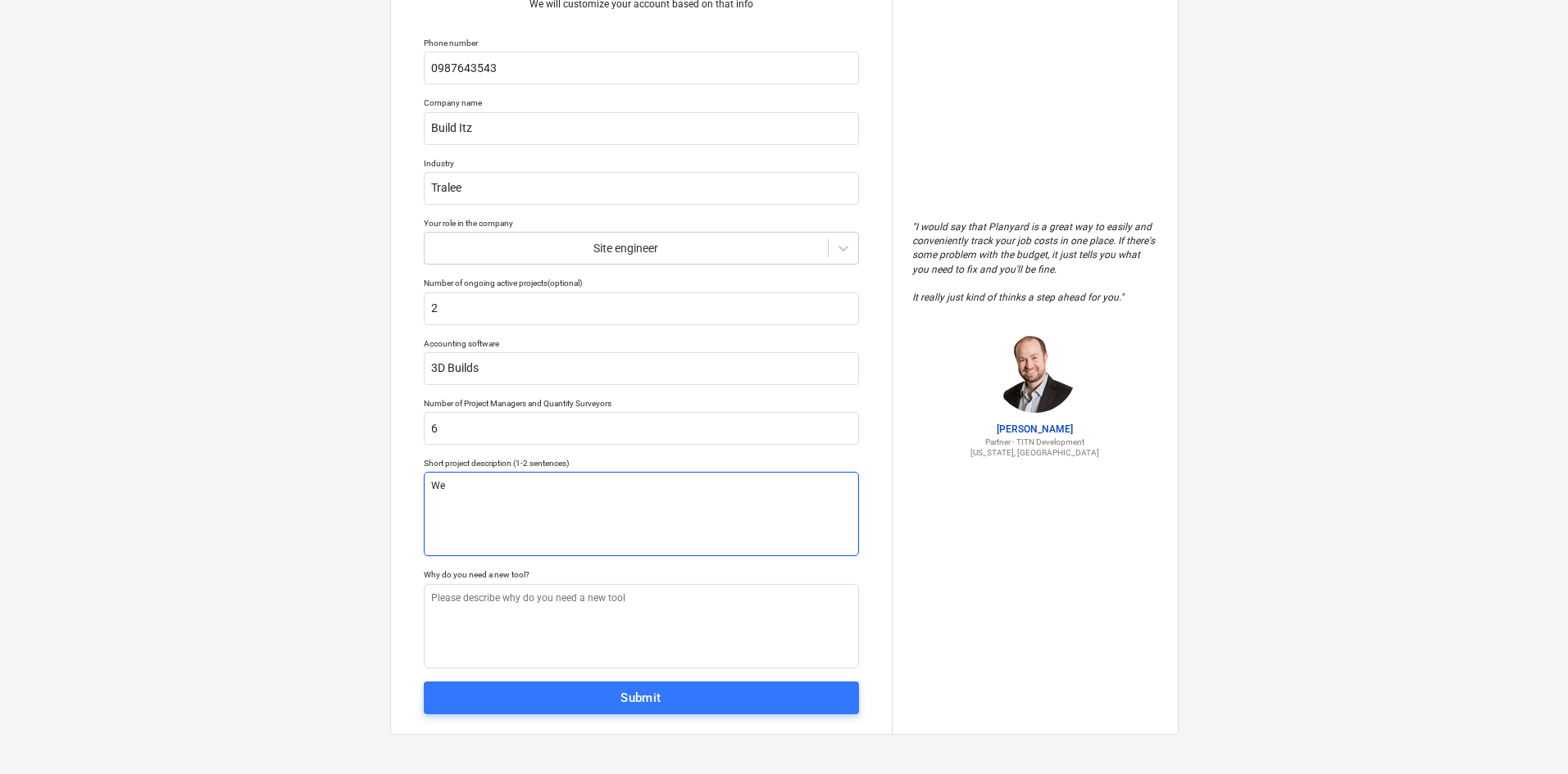
type textarea "x"
type textarea "We ar"
type textarea "x"
type textarea "We are"
type textarea "x"
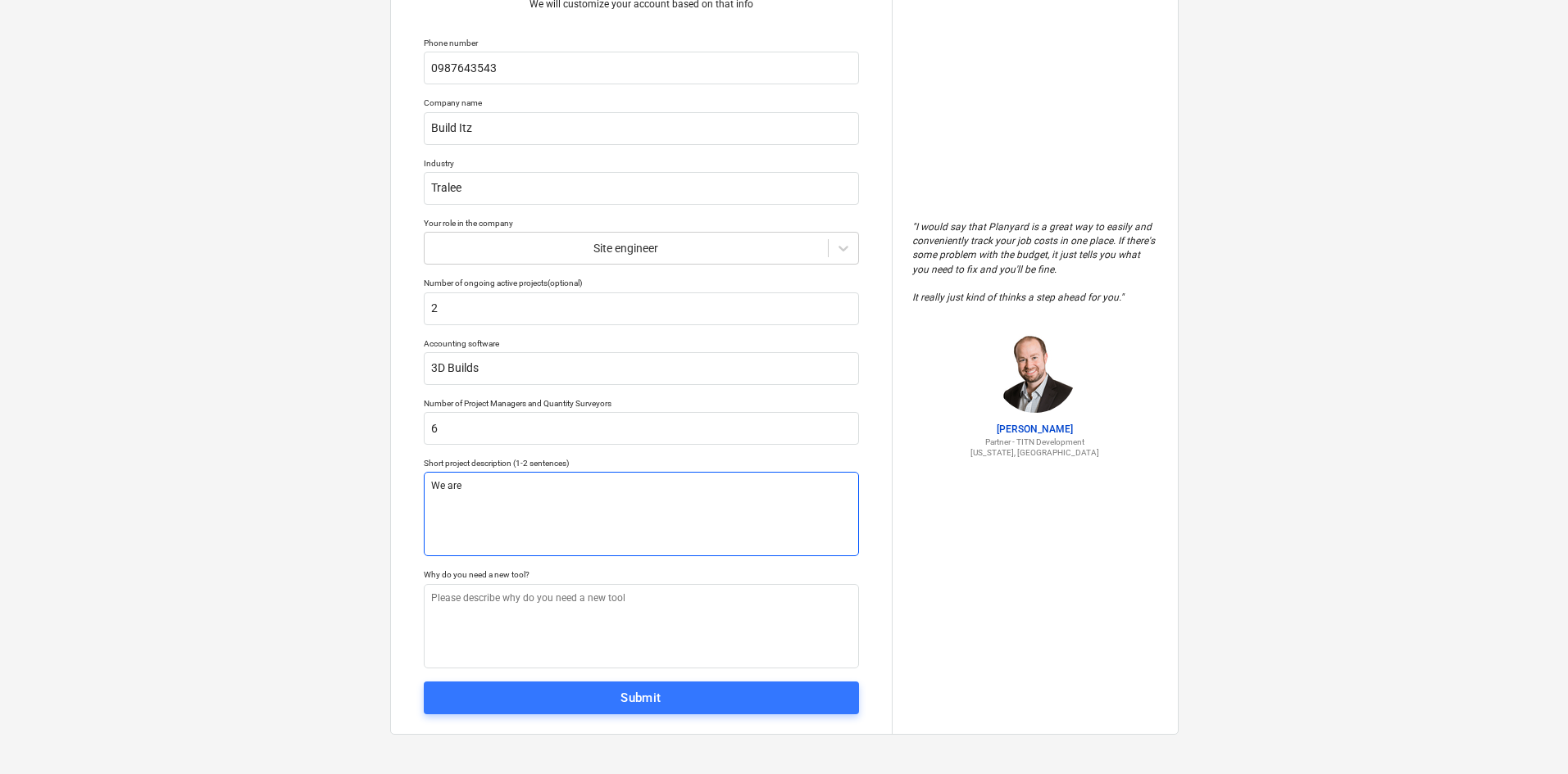
type textarea "We are"
type textarea "x"
type textarea "We are a"
type textarea "x"
type textarea "We are a"
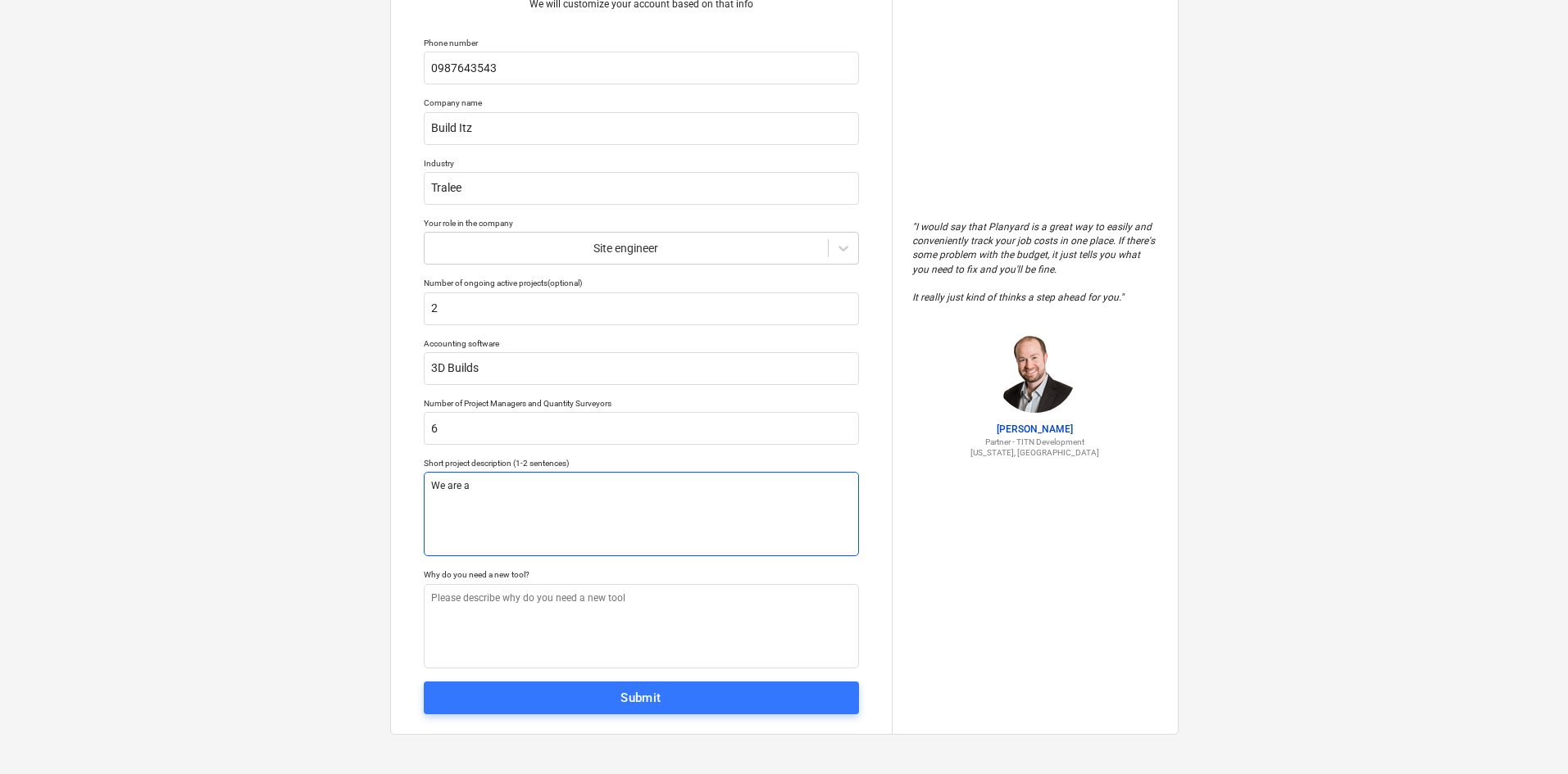
type textarea "x"
type textarea "We are a r"
type textarea "x"
type textarea "We are a"
type textarea "x"
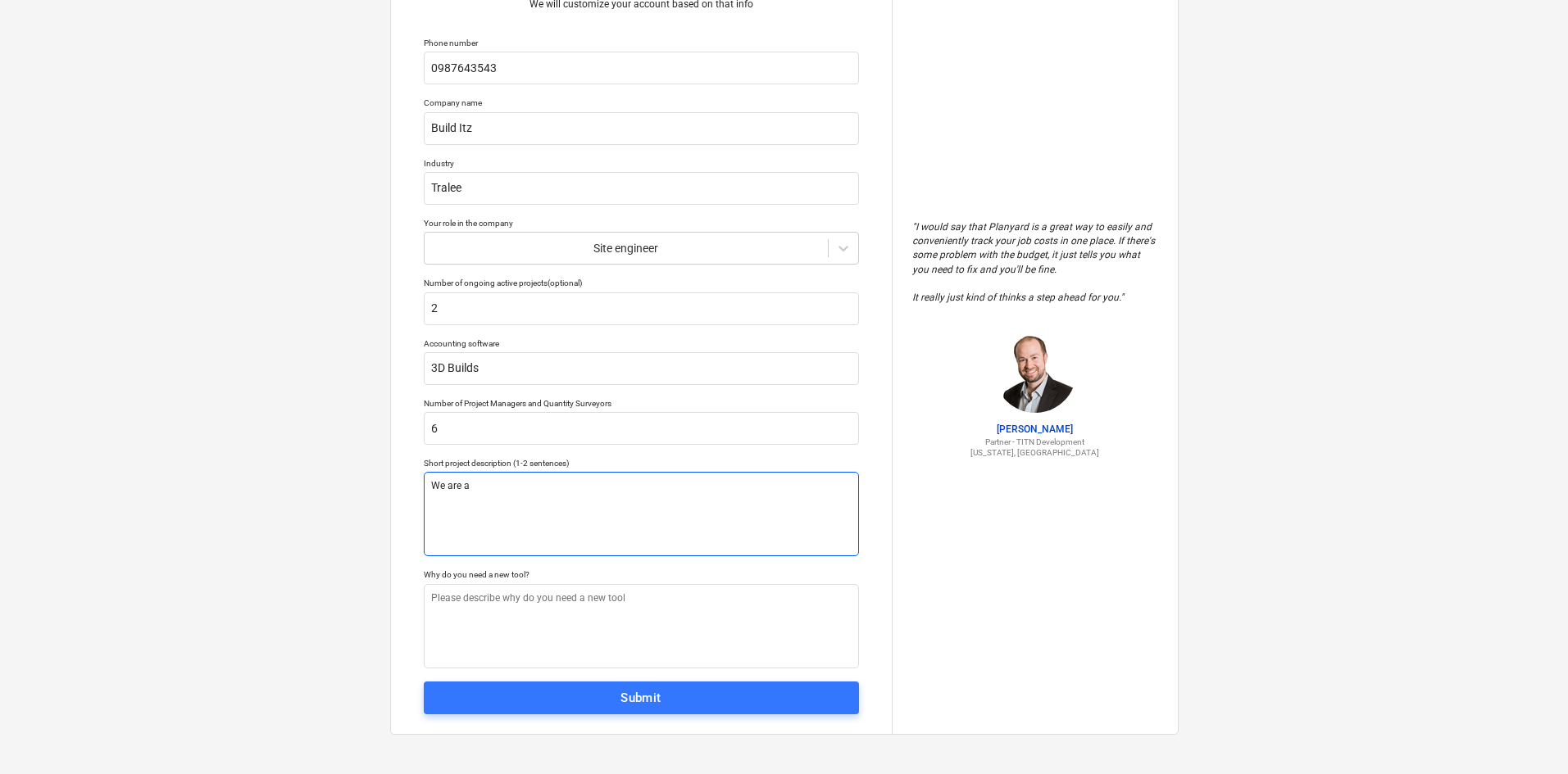
type textarea "We are a s"
type textarea "x"
type textarea "We are a si"
type textarea "x"
type textarea "We are a sim"
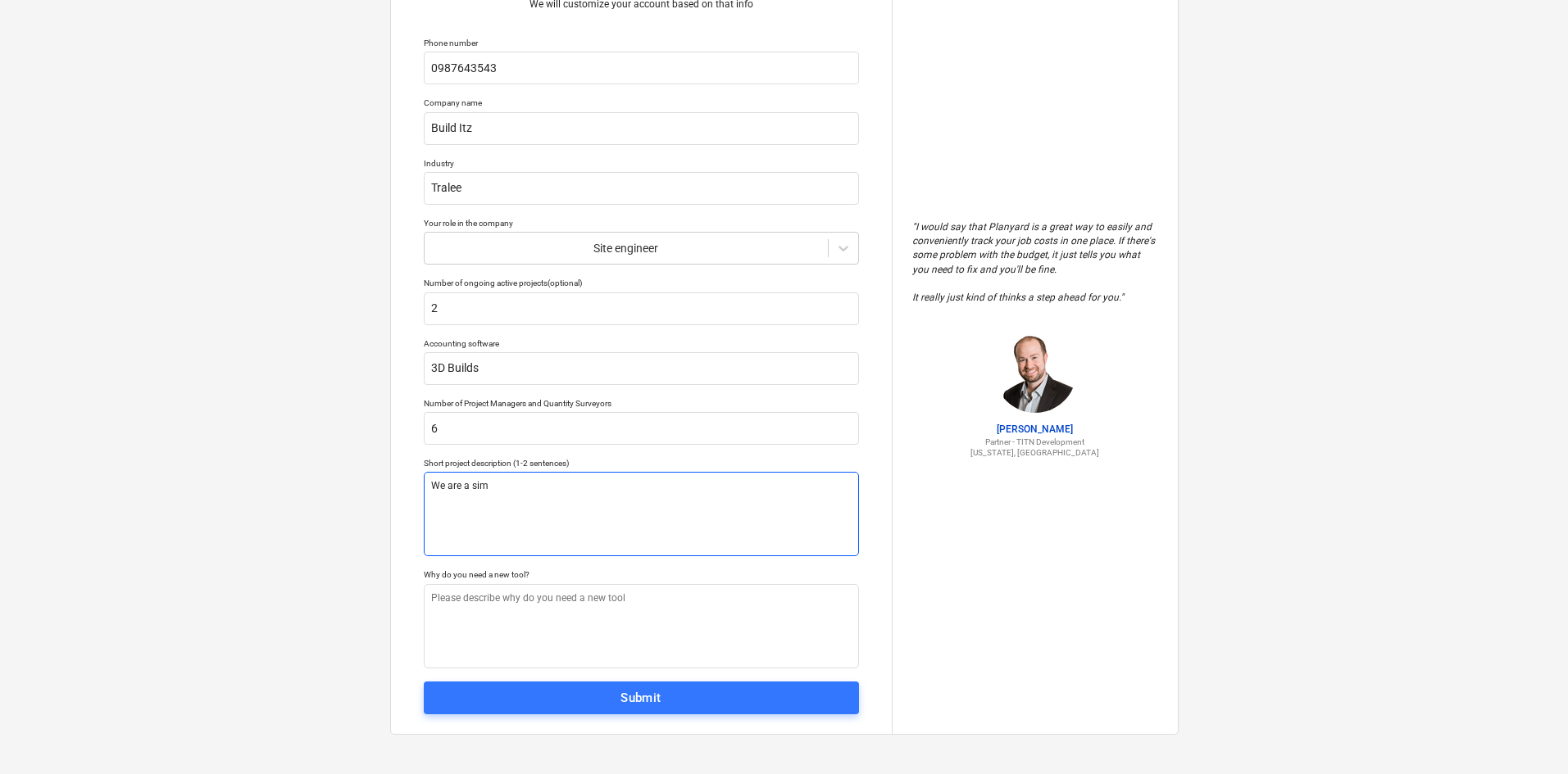
type textarea "x"
type textarea "We are a sim"
type textarea "x"
type textarea "We are a sim r"
type textarea "x"
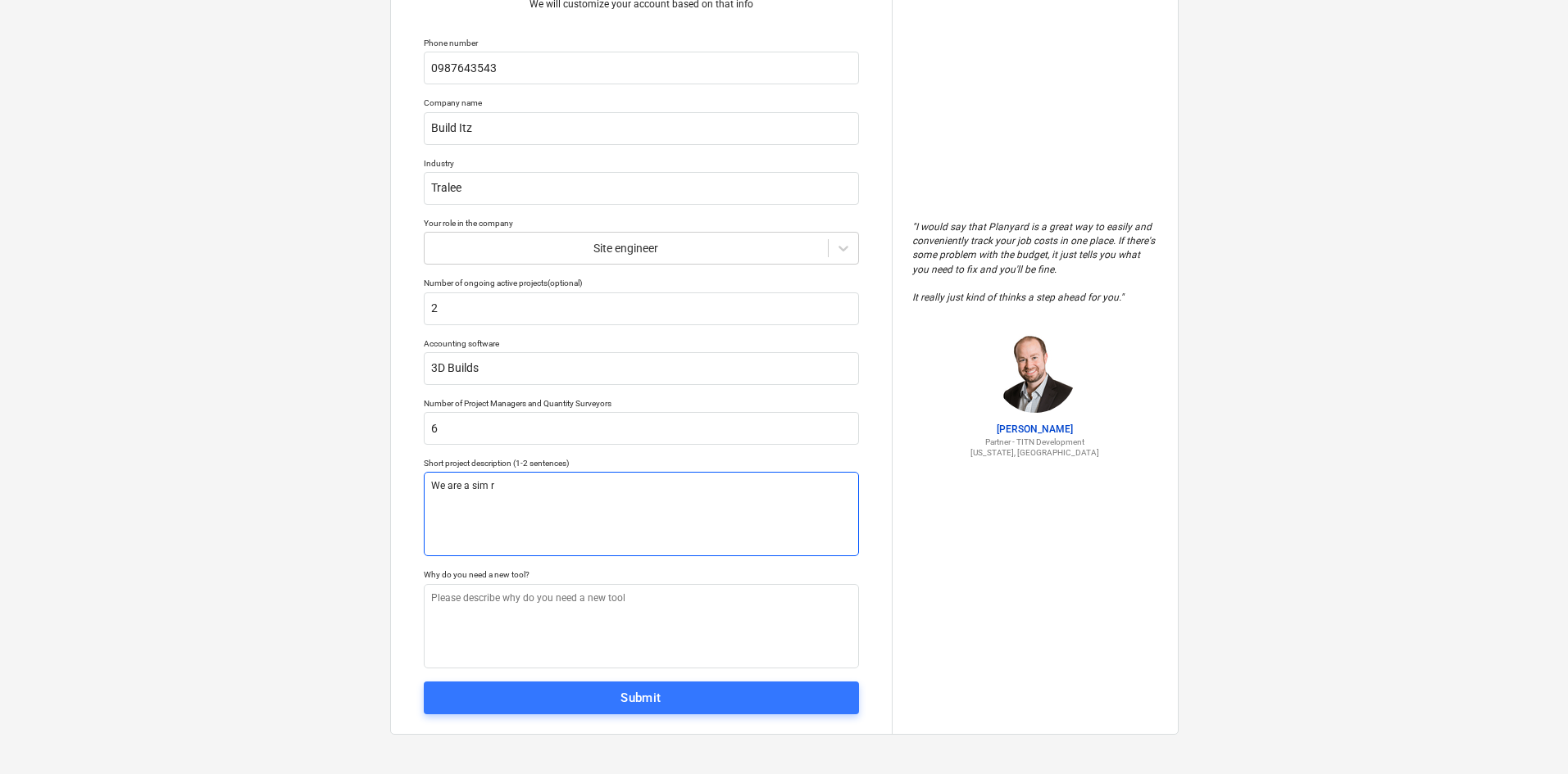
type textarea "We are a sim ri"
type textarea "x"
type textarea "We are a sim r"
type textarea "x"
type textarea "We are a sim ra"
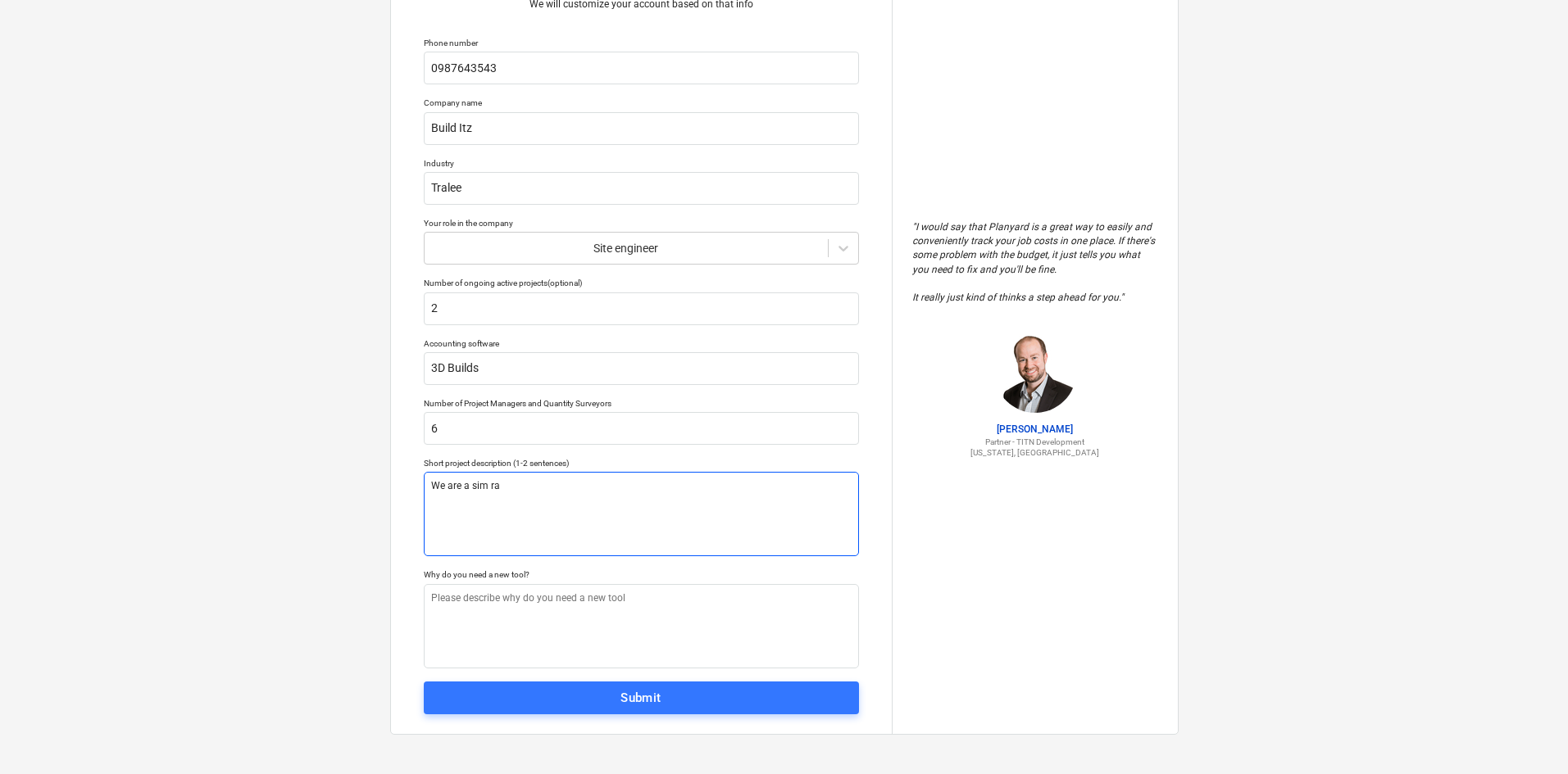
type textarea "x"
type textarea "We are a sim rac"
type textarea "x"
type textarea "We are a sim raci"
type textarea "x"
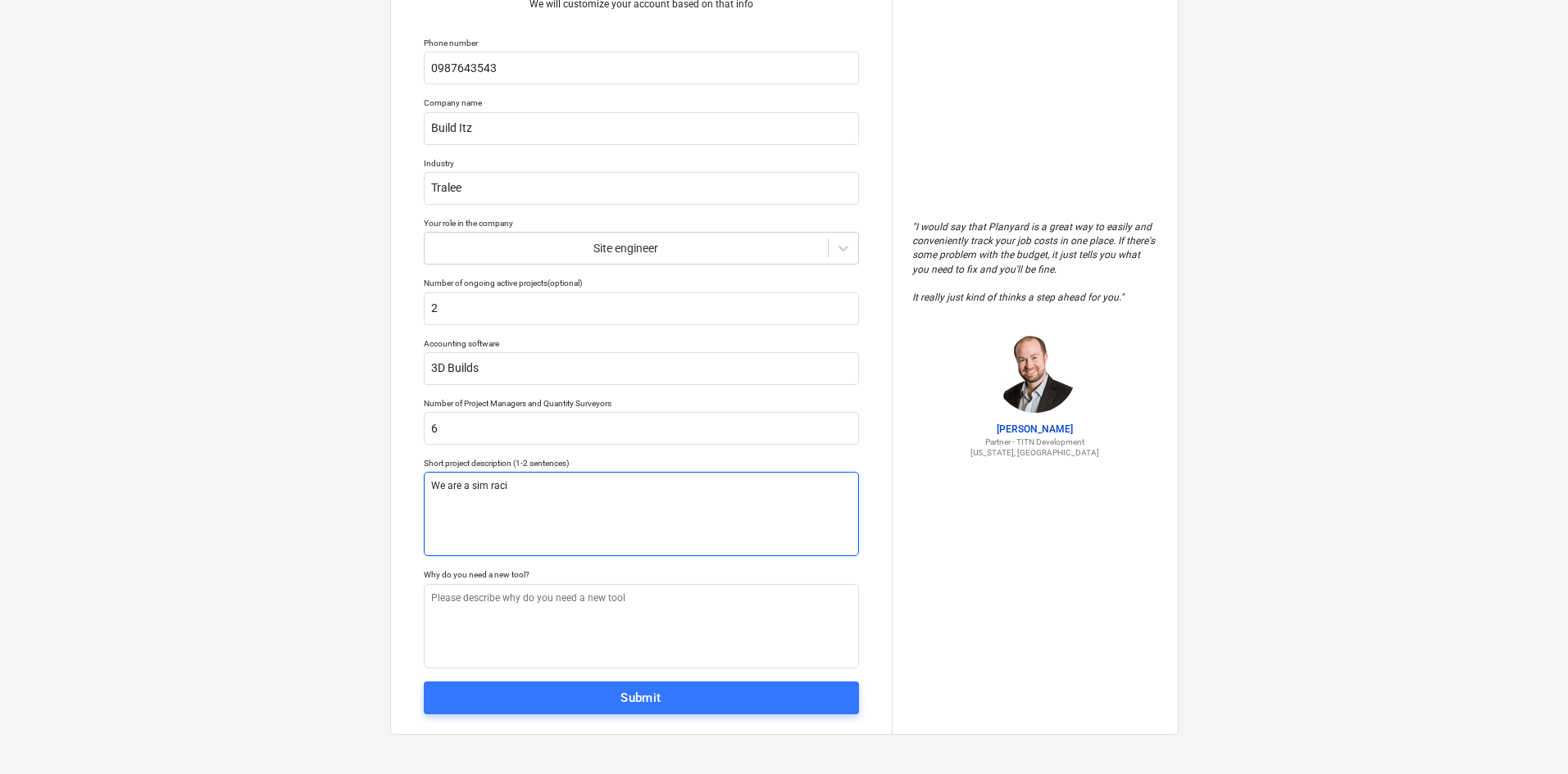
type textarea "We are a sim racin"
type textarea "x"
type textarea "We are a sim racing"
type textarea "x"
type textarea "We are a sim racing"
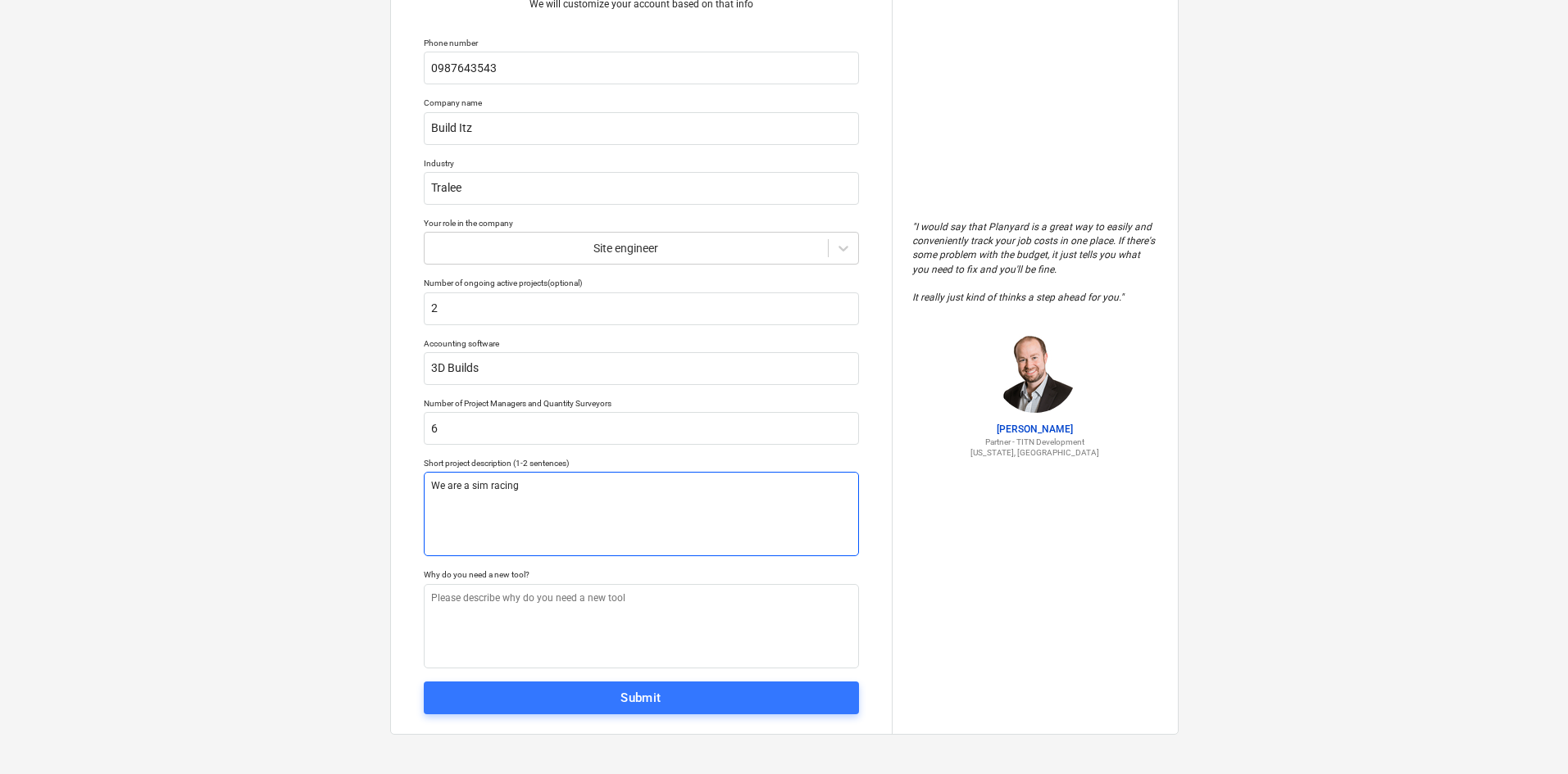
type textarea "x"
type textarea "We are a sim racing c"
type textarea "x"
type textarea "We are a sim racing co"
type textarea "x"
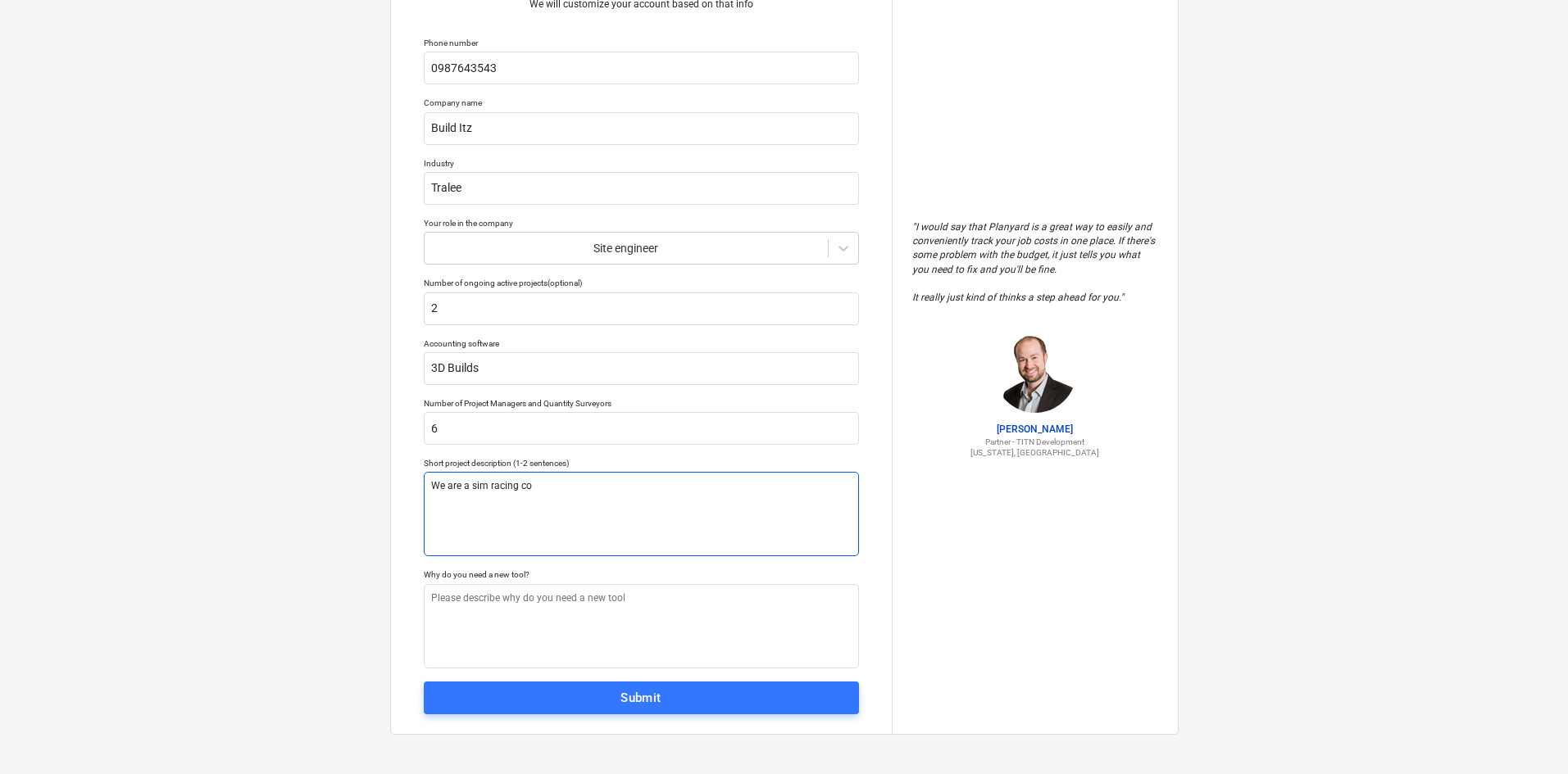
type textarea "We are a sim racing com"
type textarea "x"
type textarea "We are a sim racing comp"
type textarea "x"
type textarea "We are a sim racing compa"
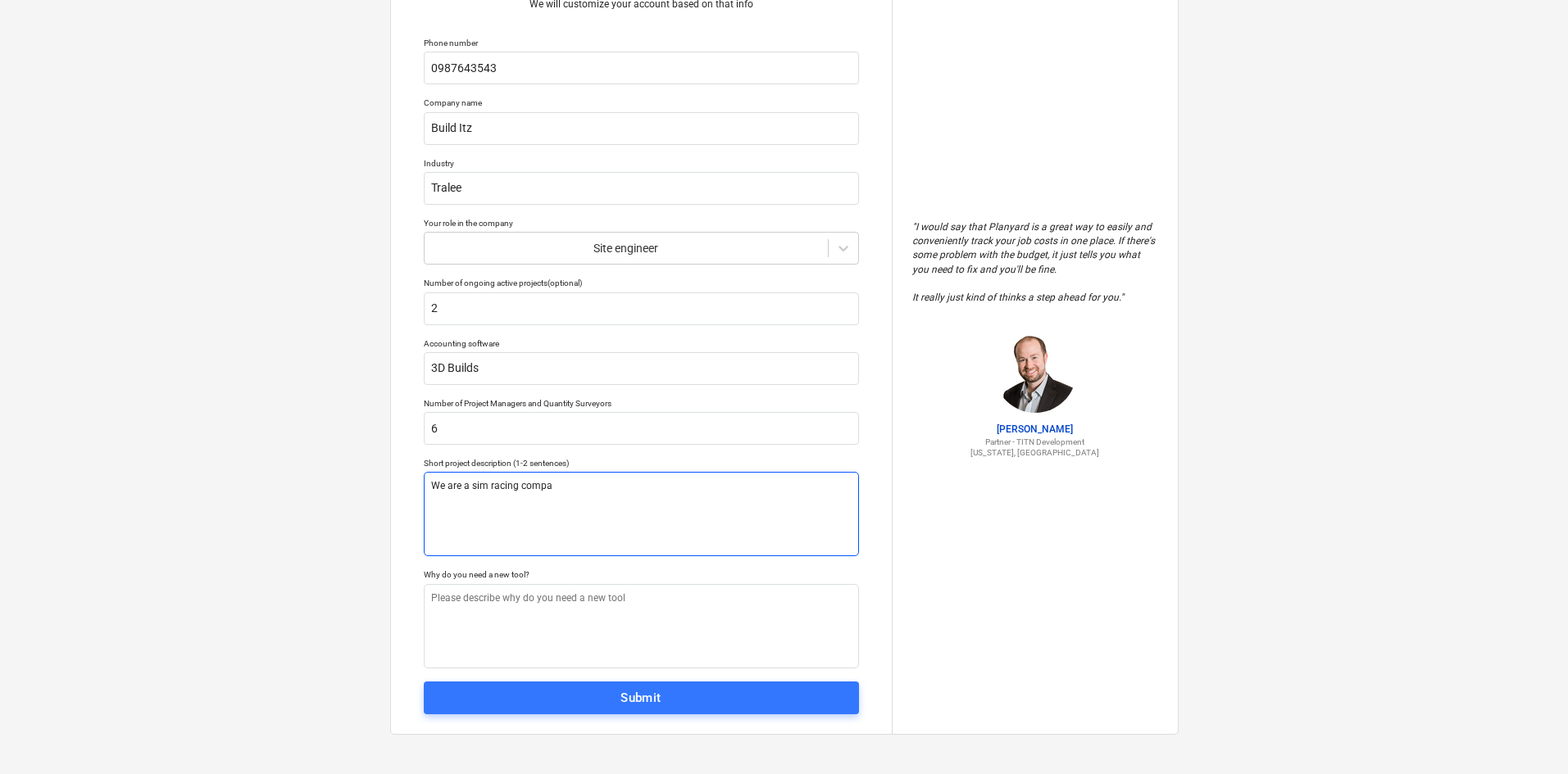
type textarea "x"
type textarea "We are a sim racing compan"
type textarea "x"
type textarea "We are a sim racing company"
type textarea "x"
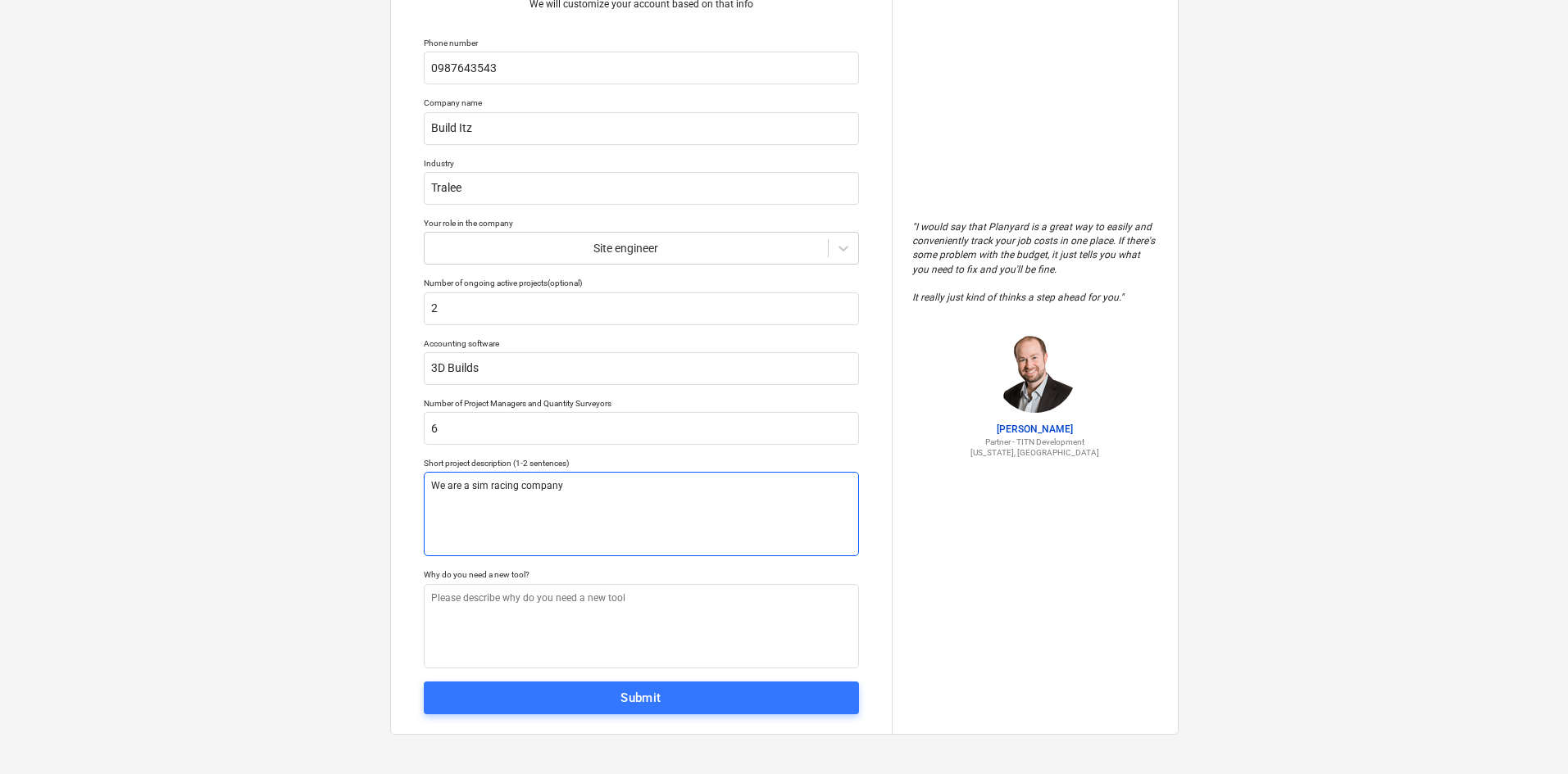
type textarea "We are a sim racing company"
type textarea "x"
type textarea "We are a sim racing company w"
type textarea "x"
type textarea "We are a sim racing company wh"
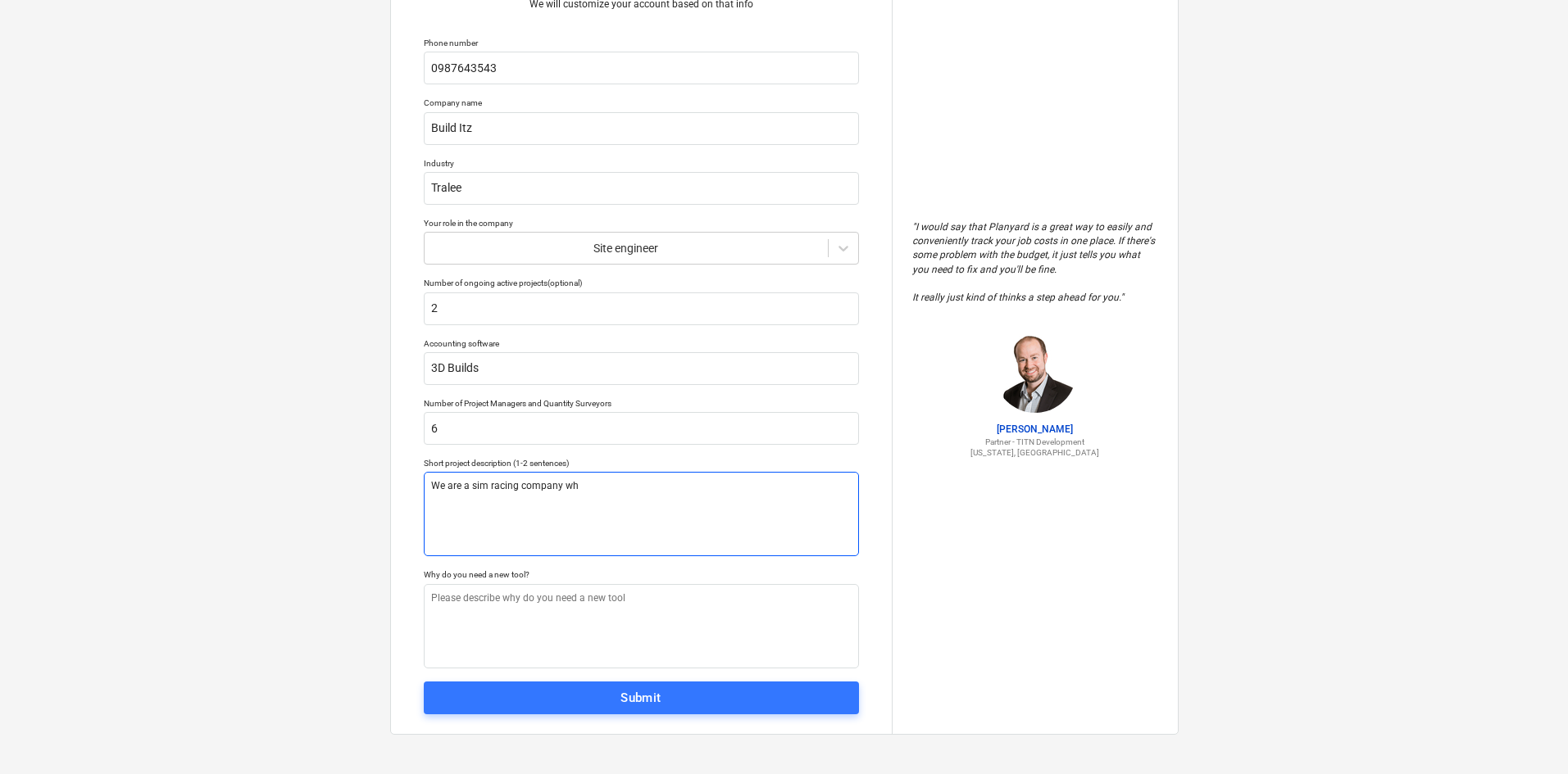
type textarea "x"
type textarea "We are a sim racing company who"
type textarea "x"
type textarea "We are a sim racing company who"
type textarea "x"
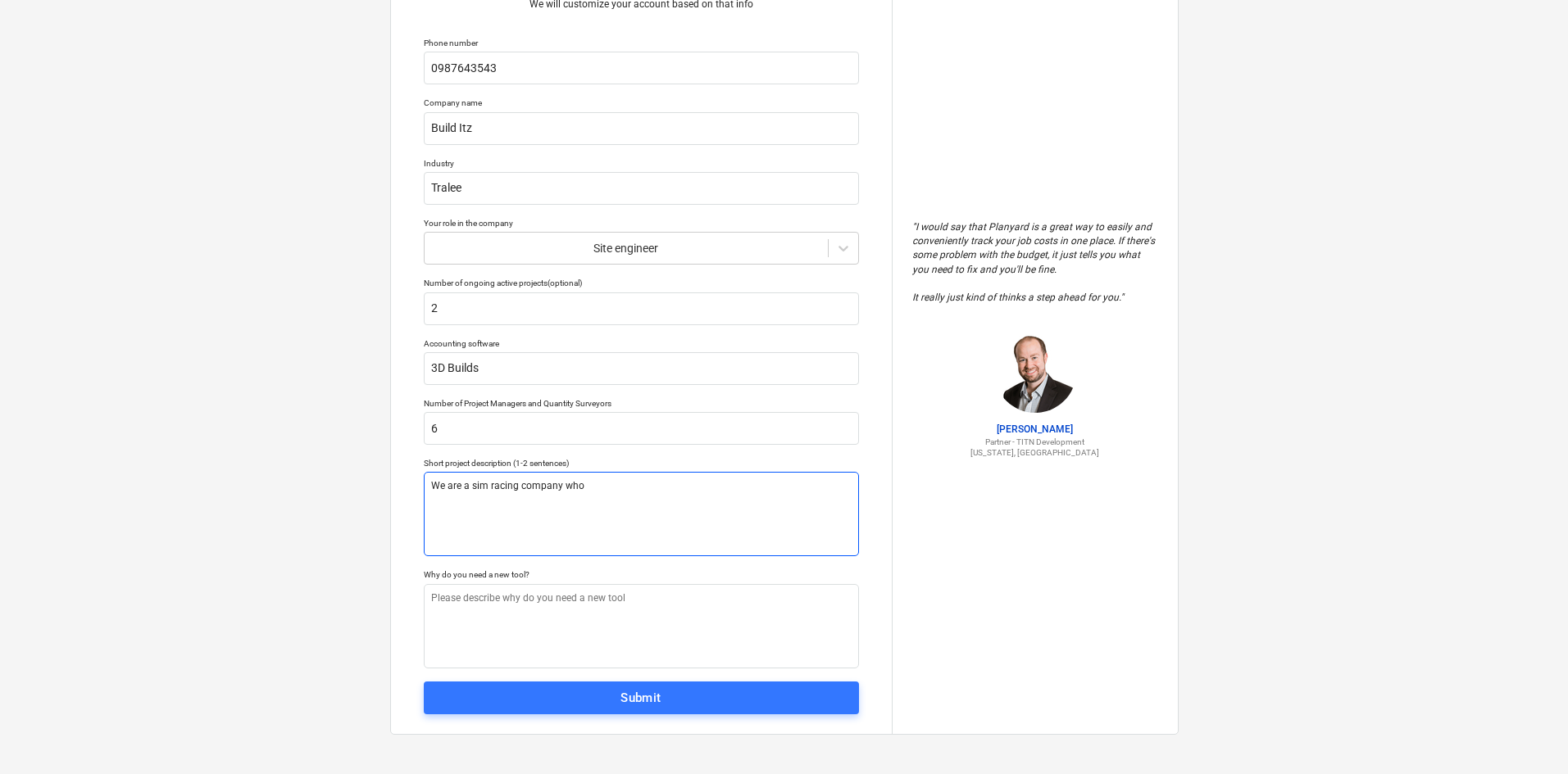
type textarea "We are a sim racing company who m"
type textarea "x"
type textarea "We are a sim racing company who ma"
type textarea "x"
type textarea "We are a sim racing company who mak"
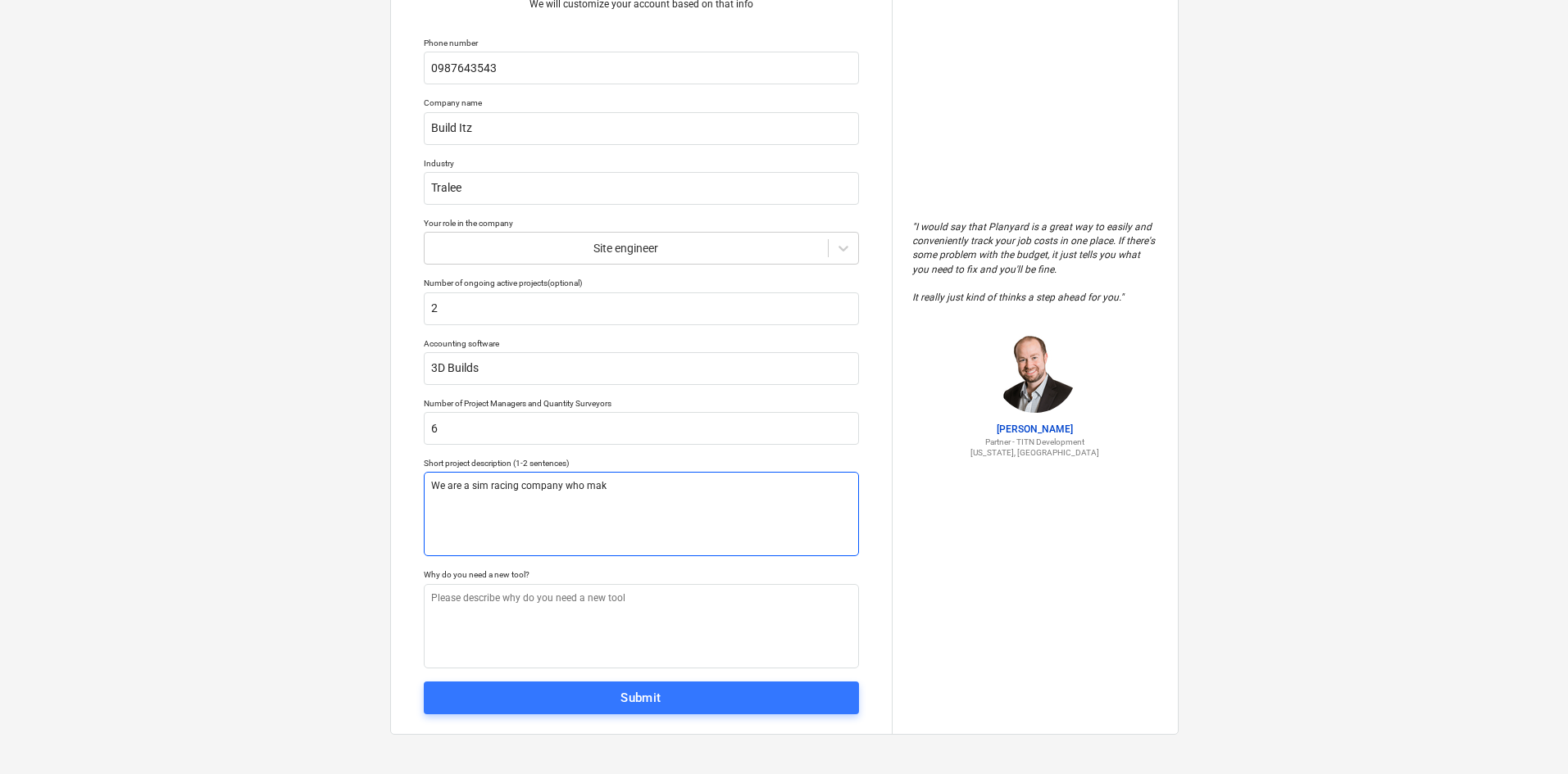
type textarea "x"
type textarea "We are a sim racing company who makr"
type textarea "x"
type textarea "We are a sim racing company who [PERSON_NAME]"
type textarea "x"
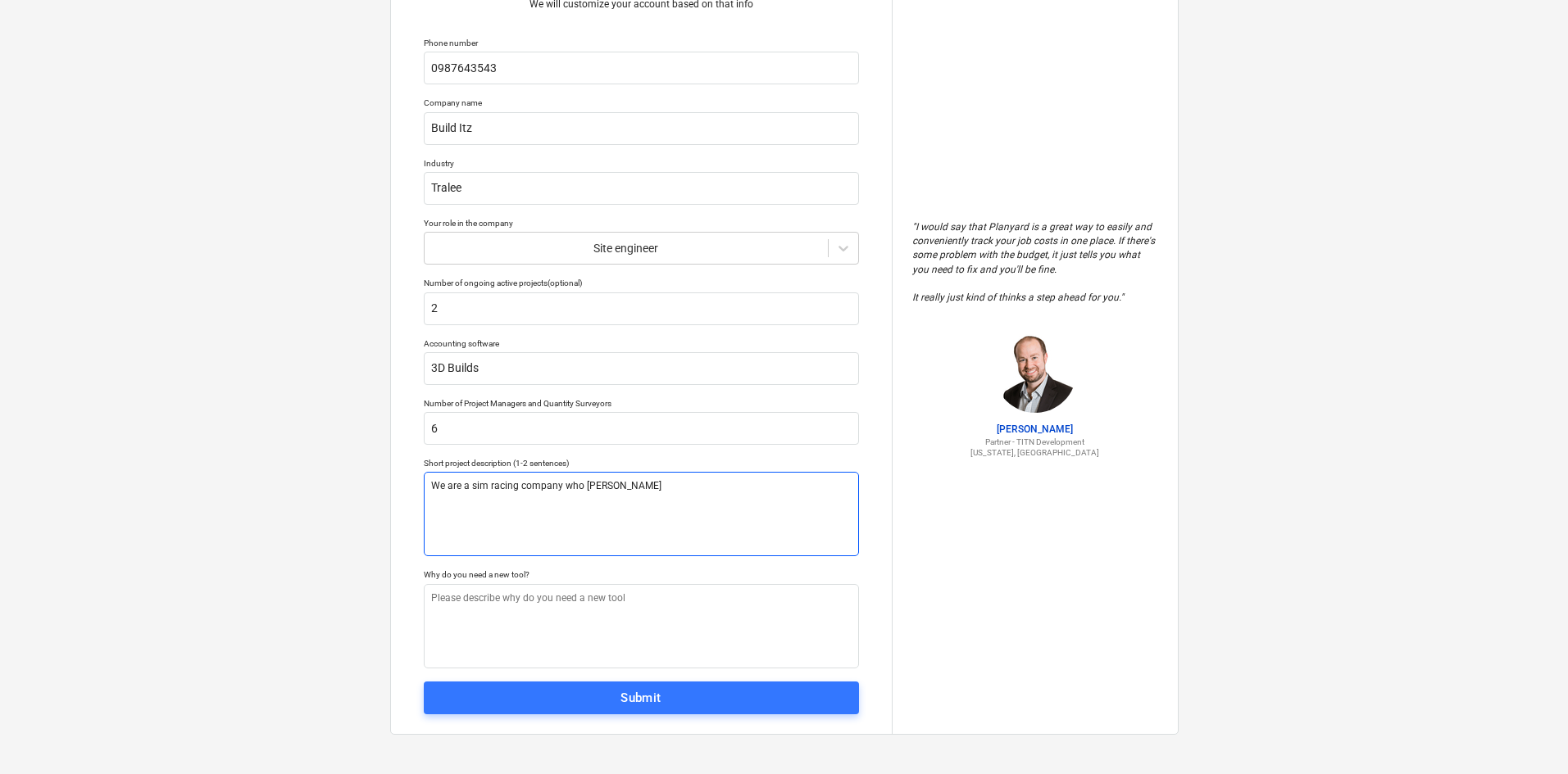
type textarea "We are a sim racing company who makre"
type textarea "x"
type textarea "We are a sim racing company who makr"
type textarea "x"
type textarea "We are a sim racing company who makre"
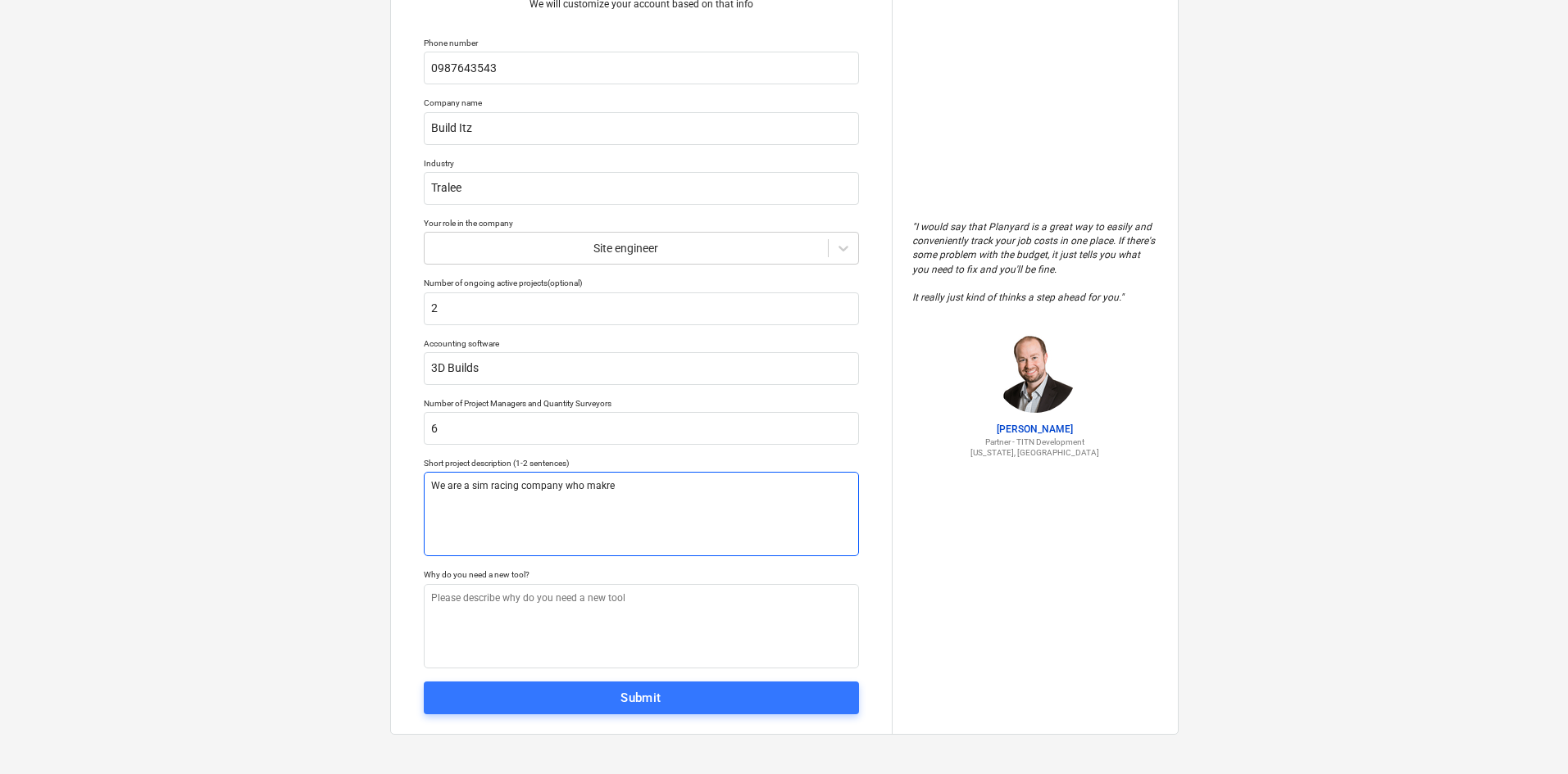
type textarea "x"
type textarea "We are a sim racing company who makr"
type textarea "x"
type textarea "We are a sim racing company who make"
type textarea "x"
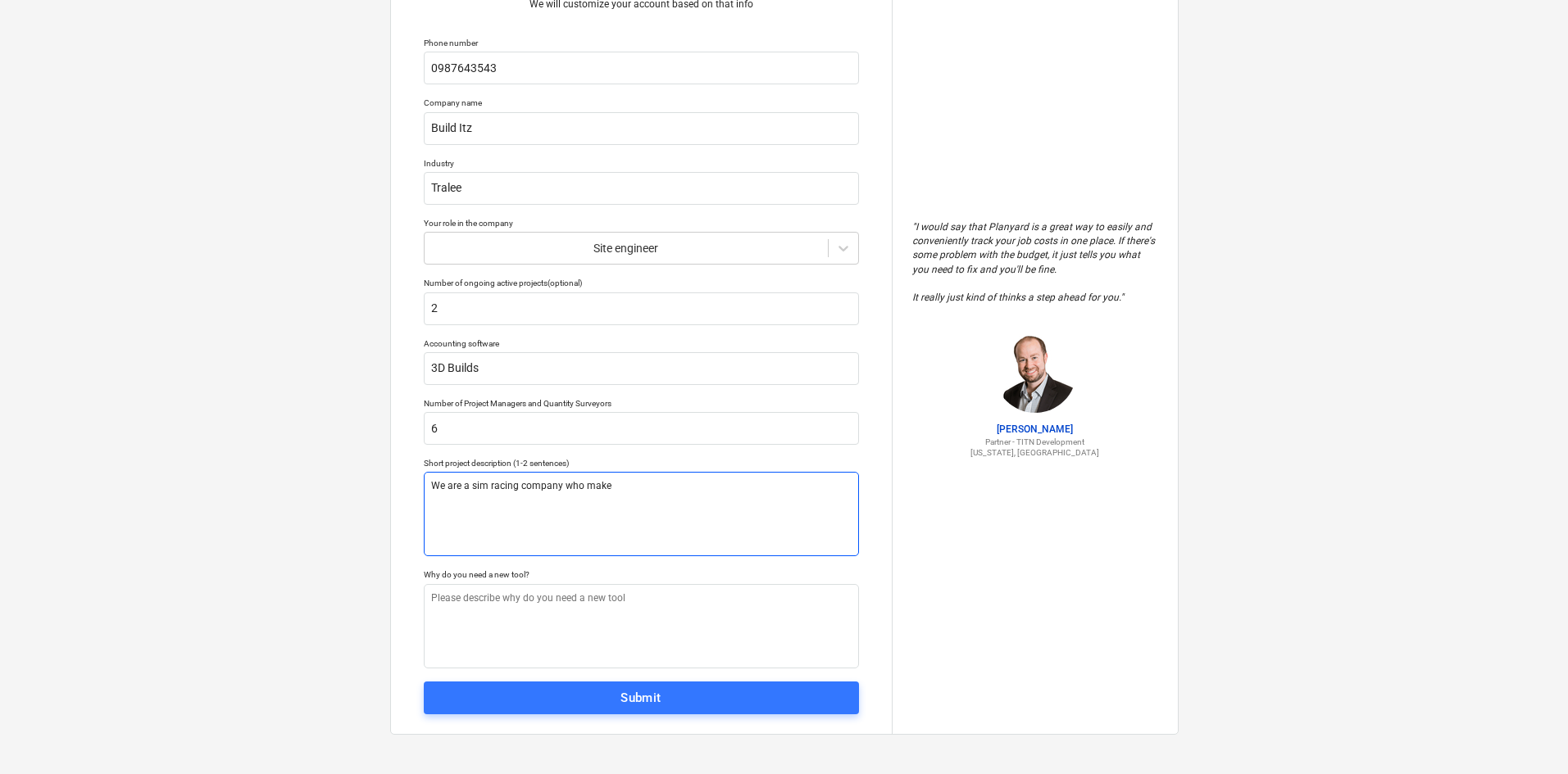
type textarea "We are a sim racing company who makes"
type textarea "x"
type textarea "We are a sim racing company who makes"
type textarea "x"
type textarea "We are a sim racing company who makes s"
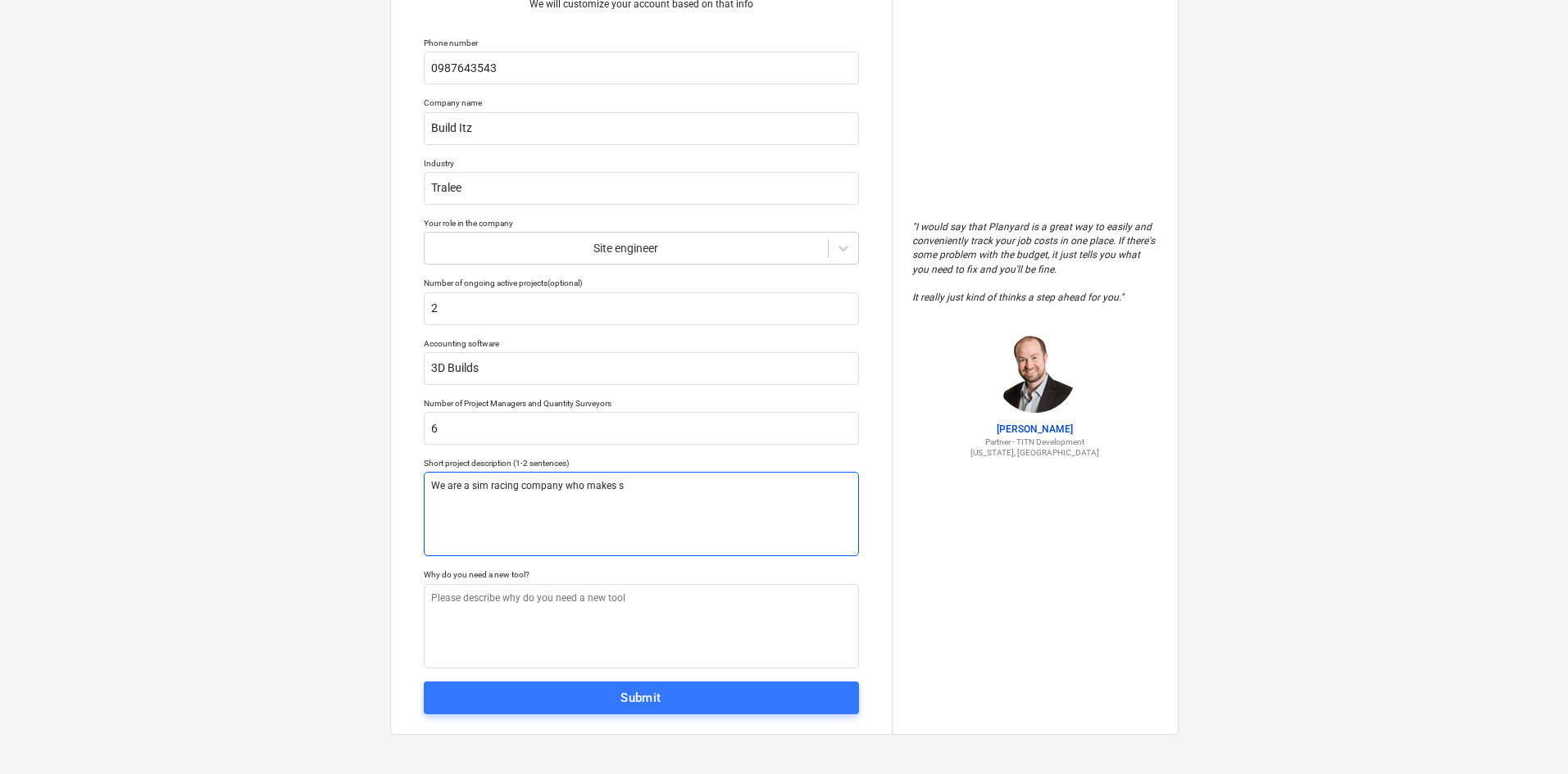
type textarea "x"
type textarea "We are a sim racing company who makes st"
type textarea "x"
type textarea "We are a sim racing company who makes ste"
type textarea "x"
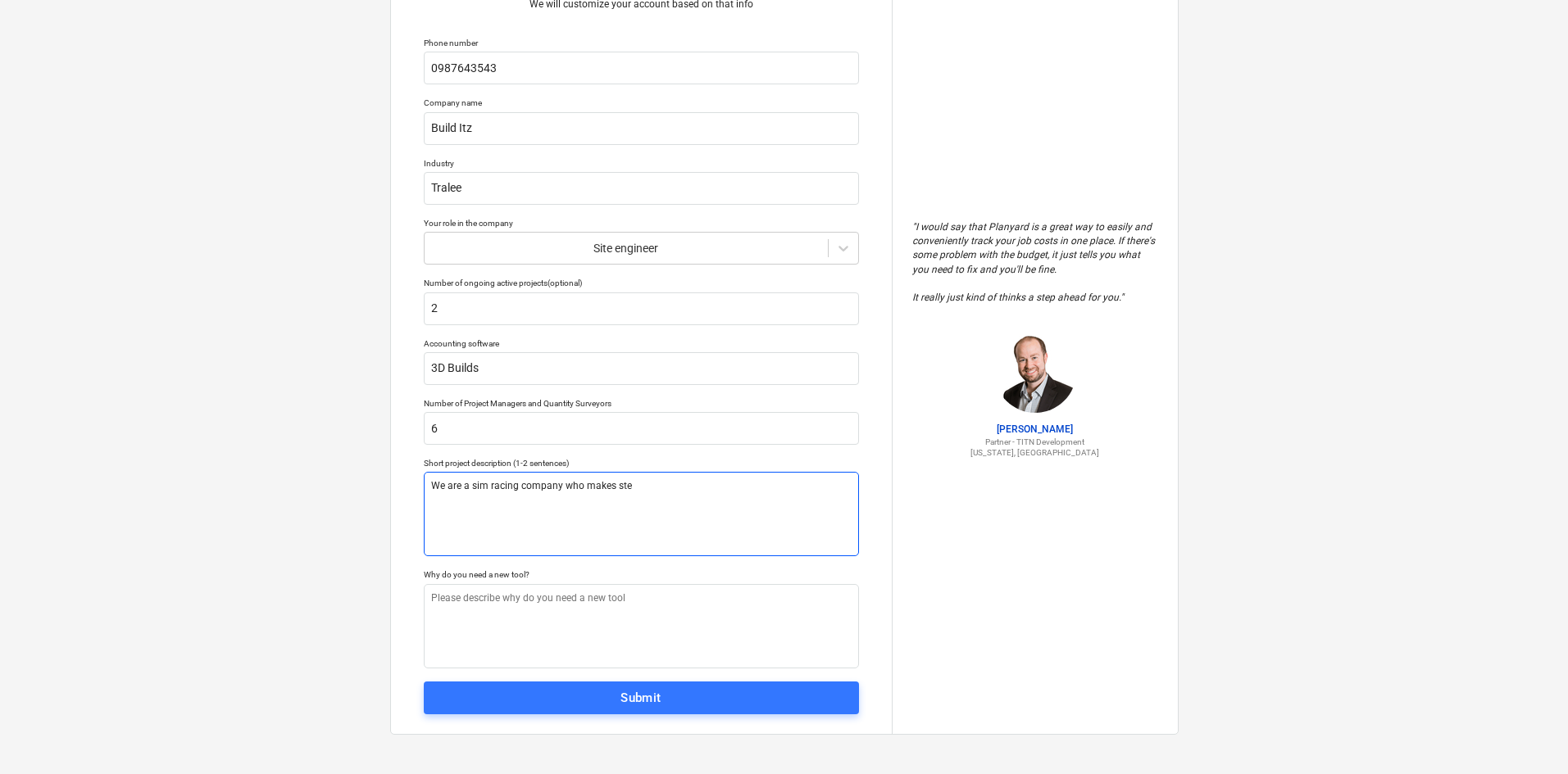
type textarea "We are a sim racing company who makes ster"
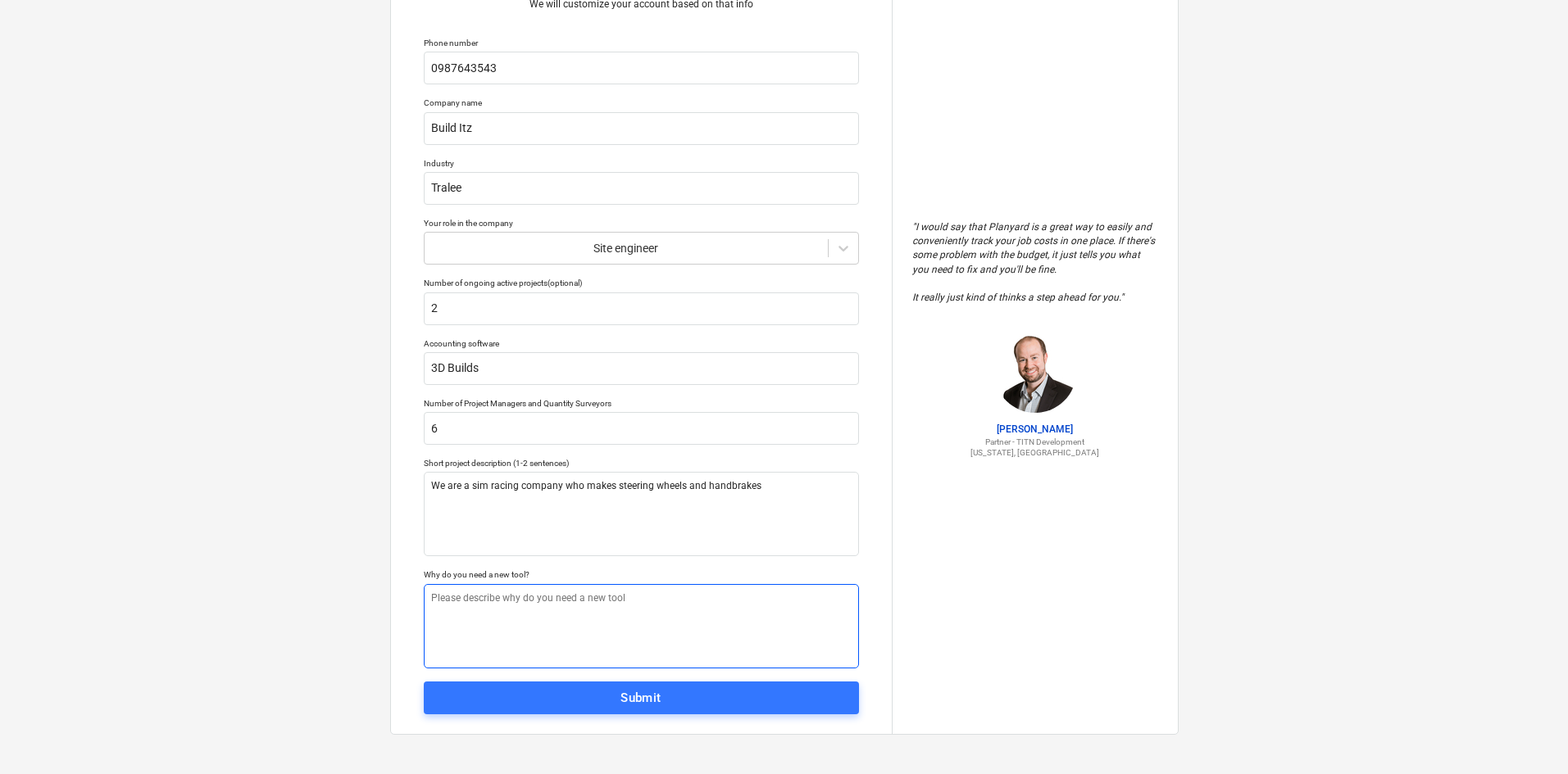
click at [536, 615] on textarea at bounding box center [641, 626] width 436 height 85
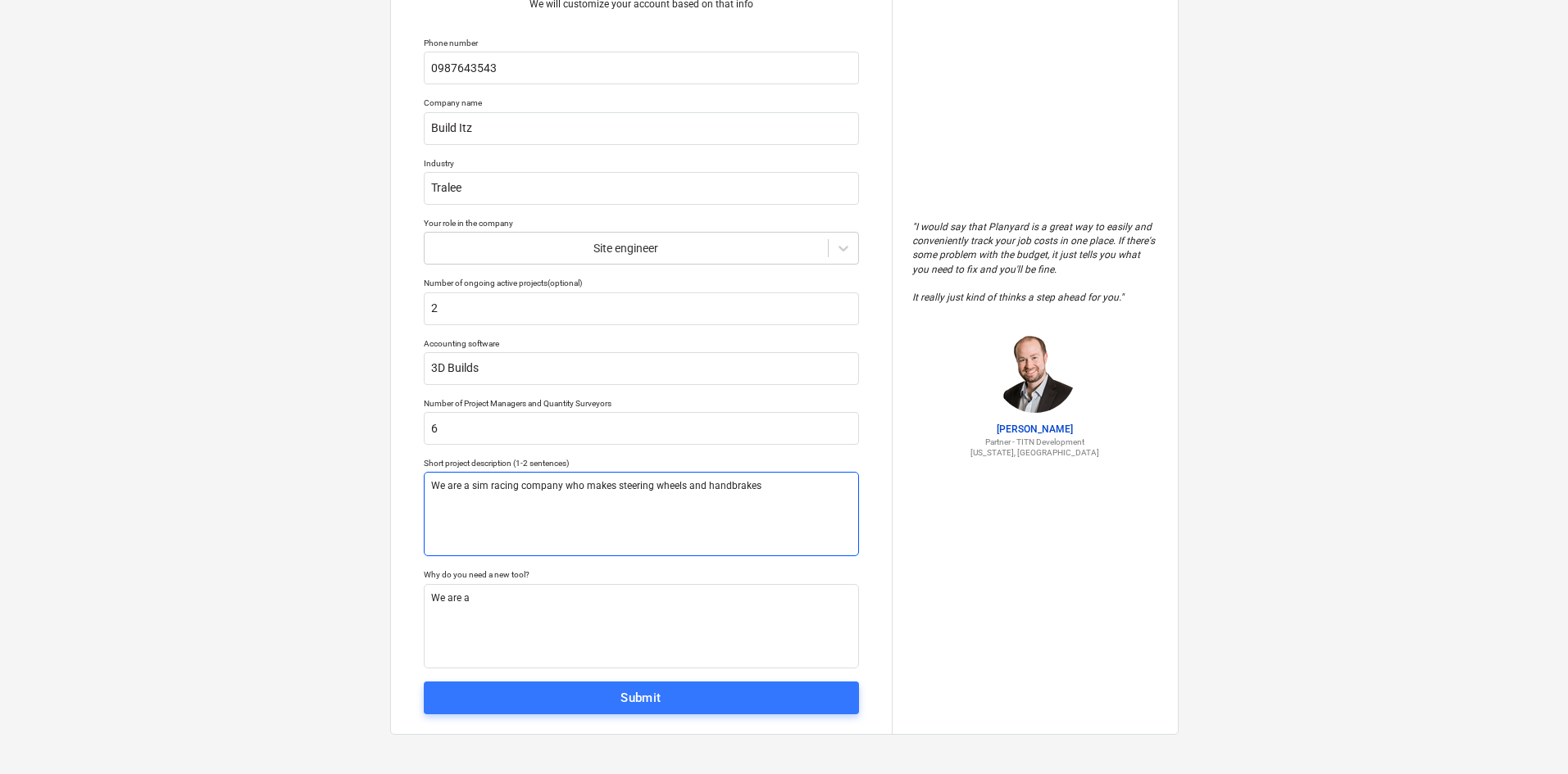
click at [577, 479] on textarea "We are a sim racing company who makes steering wheels and handbrakes" at bounding box center [641, 514] width 436 height 85
click at [577, 479] on textarea "We are a sim racing company who makes steering wheels and handbrakes" at bounding box center [641, 514] width 436 height 85
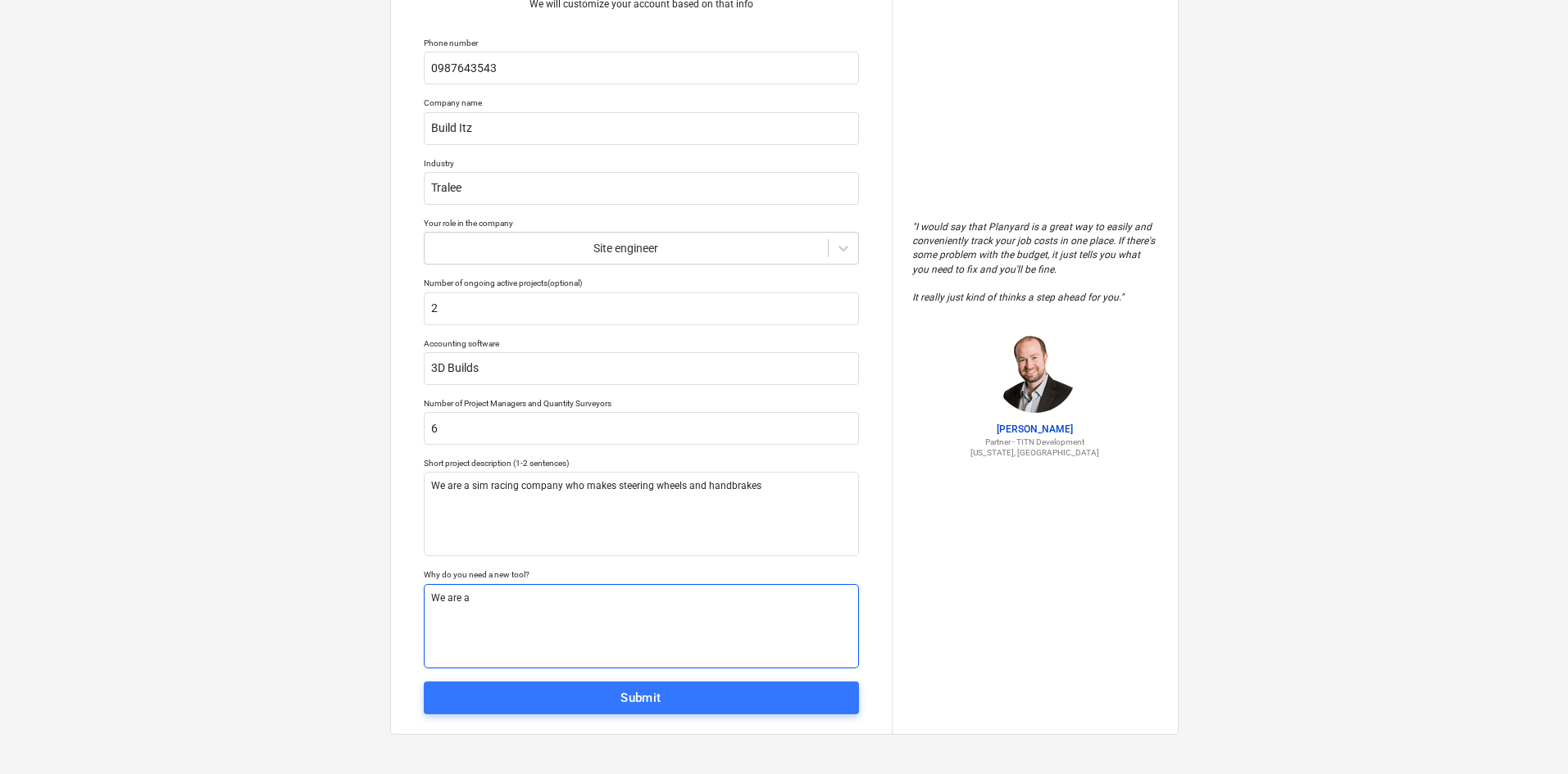
click at [555, 598] on textarea "We are a" at bounding box center [641, 626] width 436 height 85
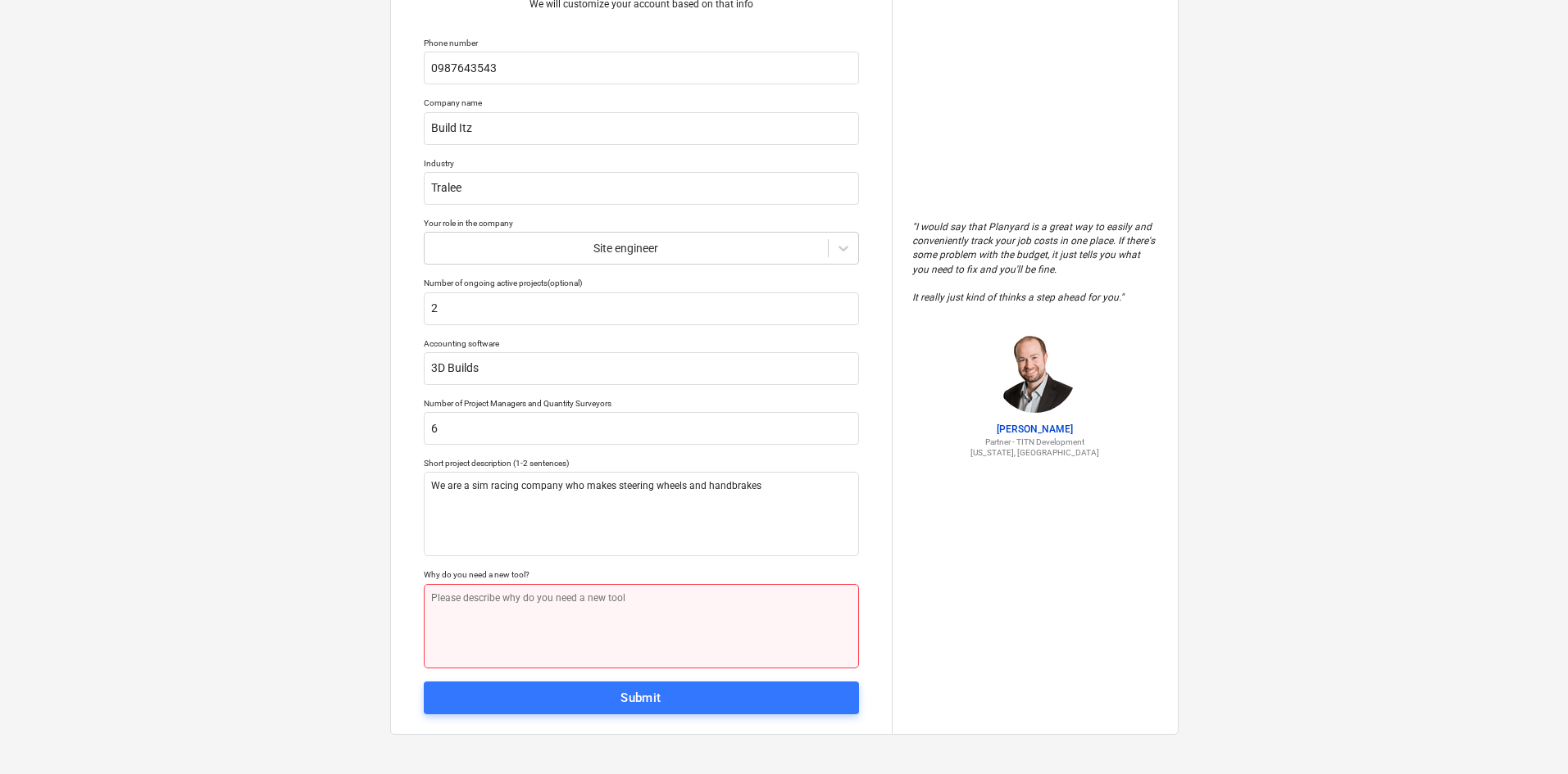
paste textarea "We are a sim racing company who makes steering wheels and handbrakes"
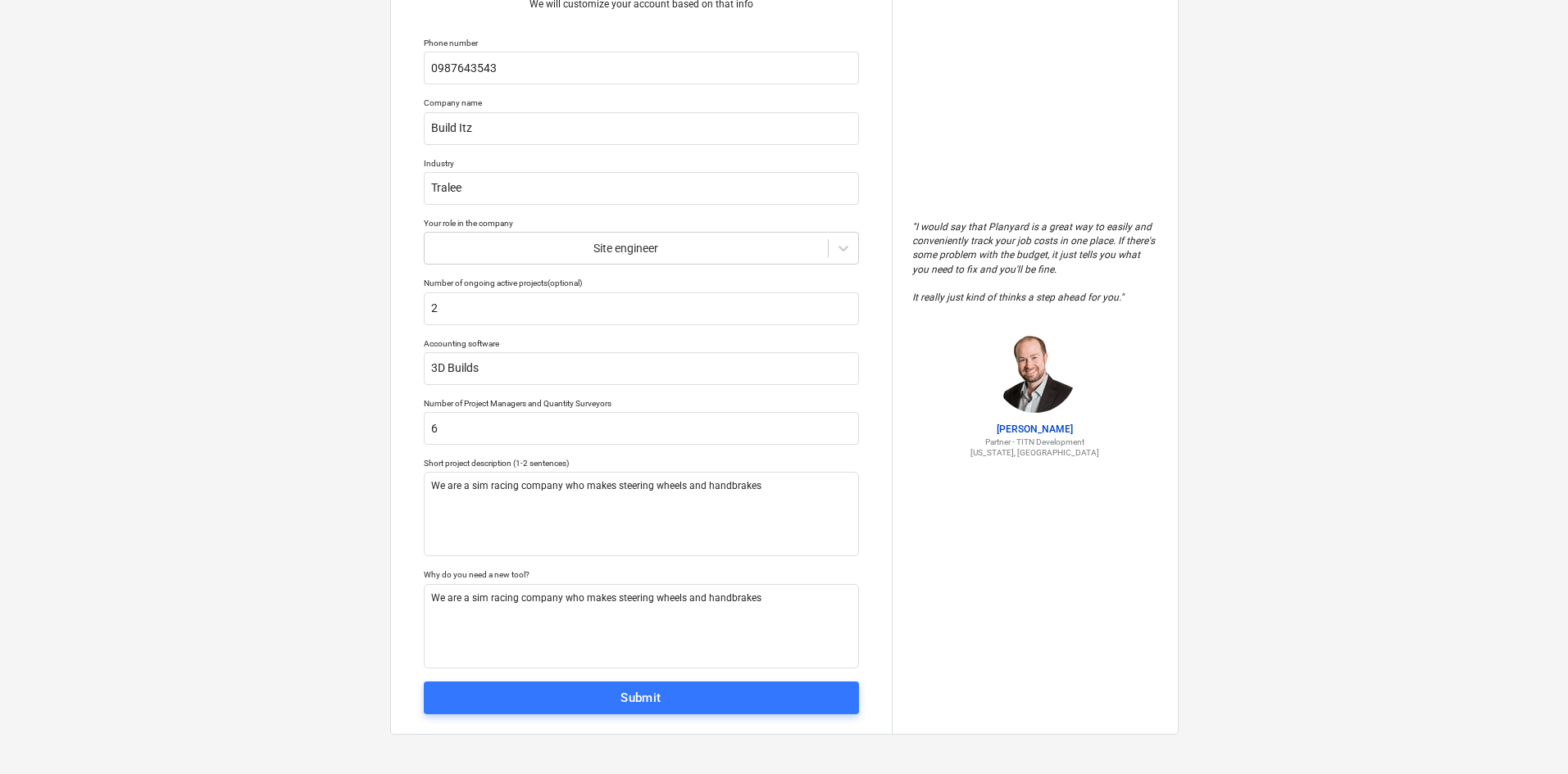
click at [671, 703] on span "Submit" at bounding box center [641, 698] width 399 height 22
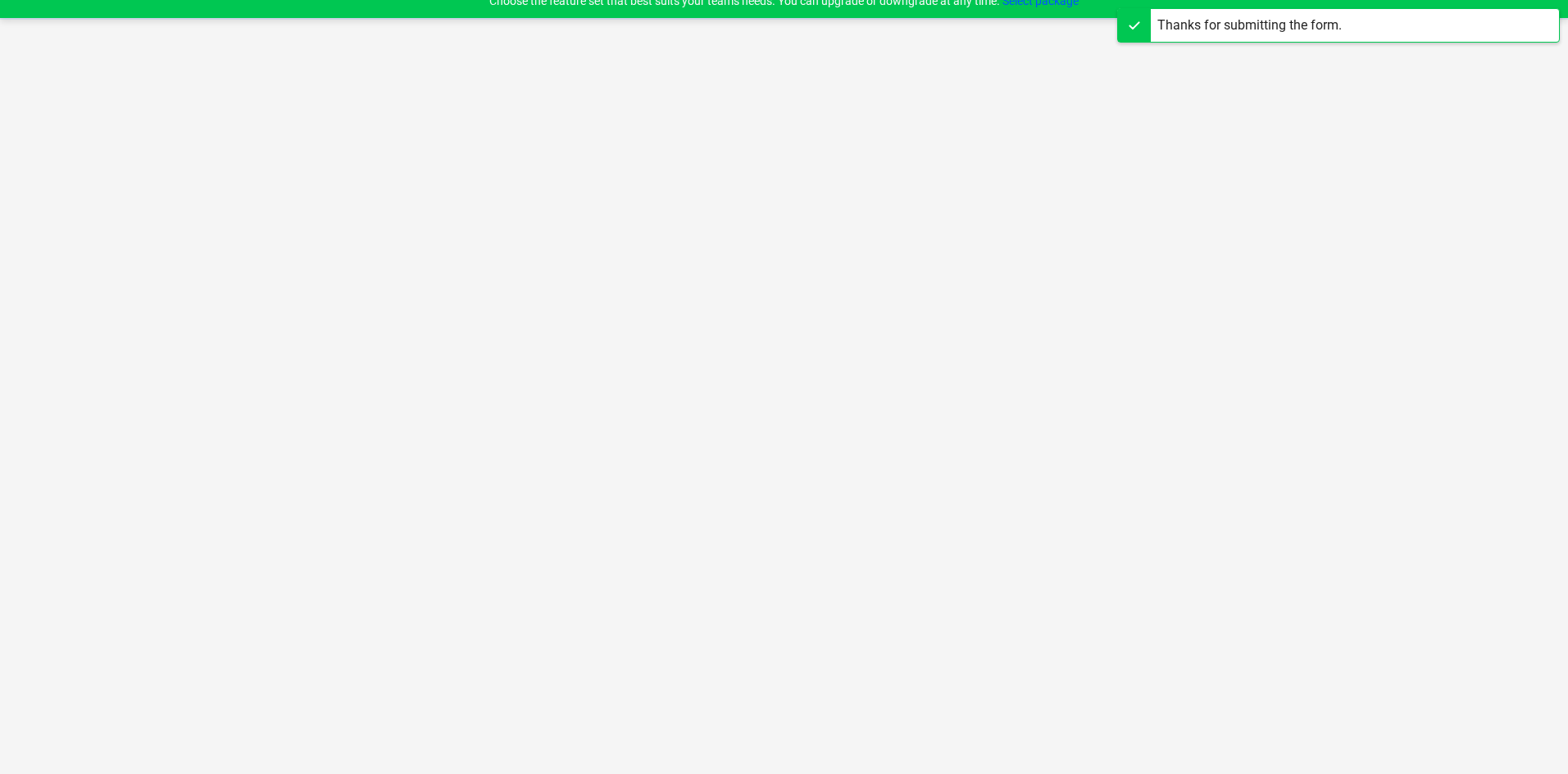
scroll to position [16, 0]
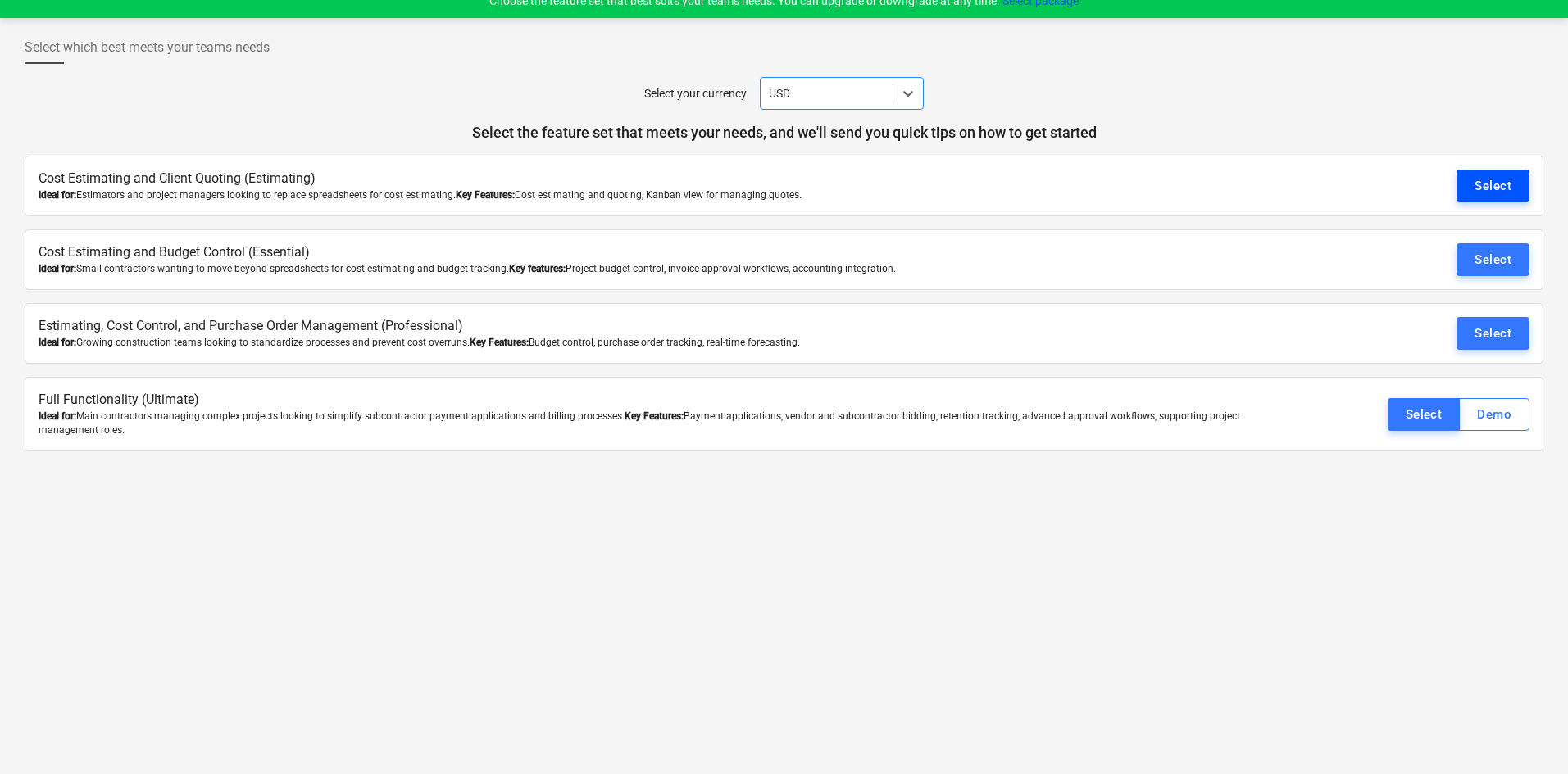
click at [1499, 193] on div "Select" at bounding box center [1493, 186] width 37 height 22
